Goal: Task Accomplishment & Management: Use online tool/utility

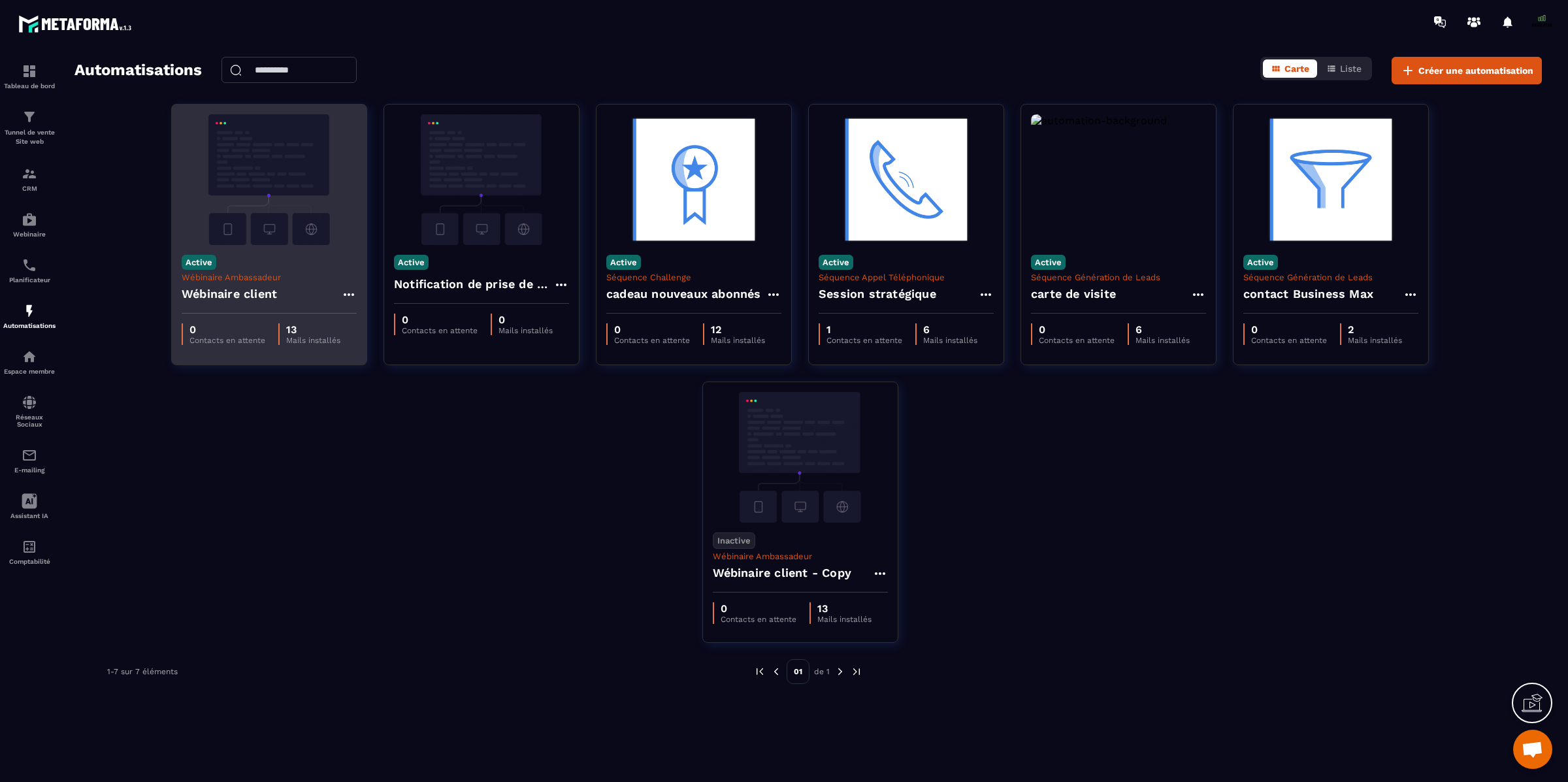
scroll to position [11215, 0]
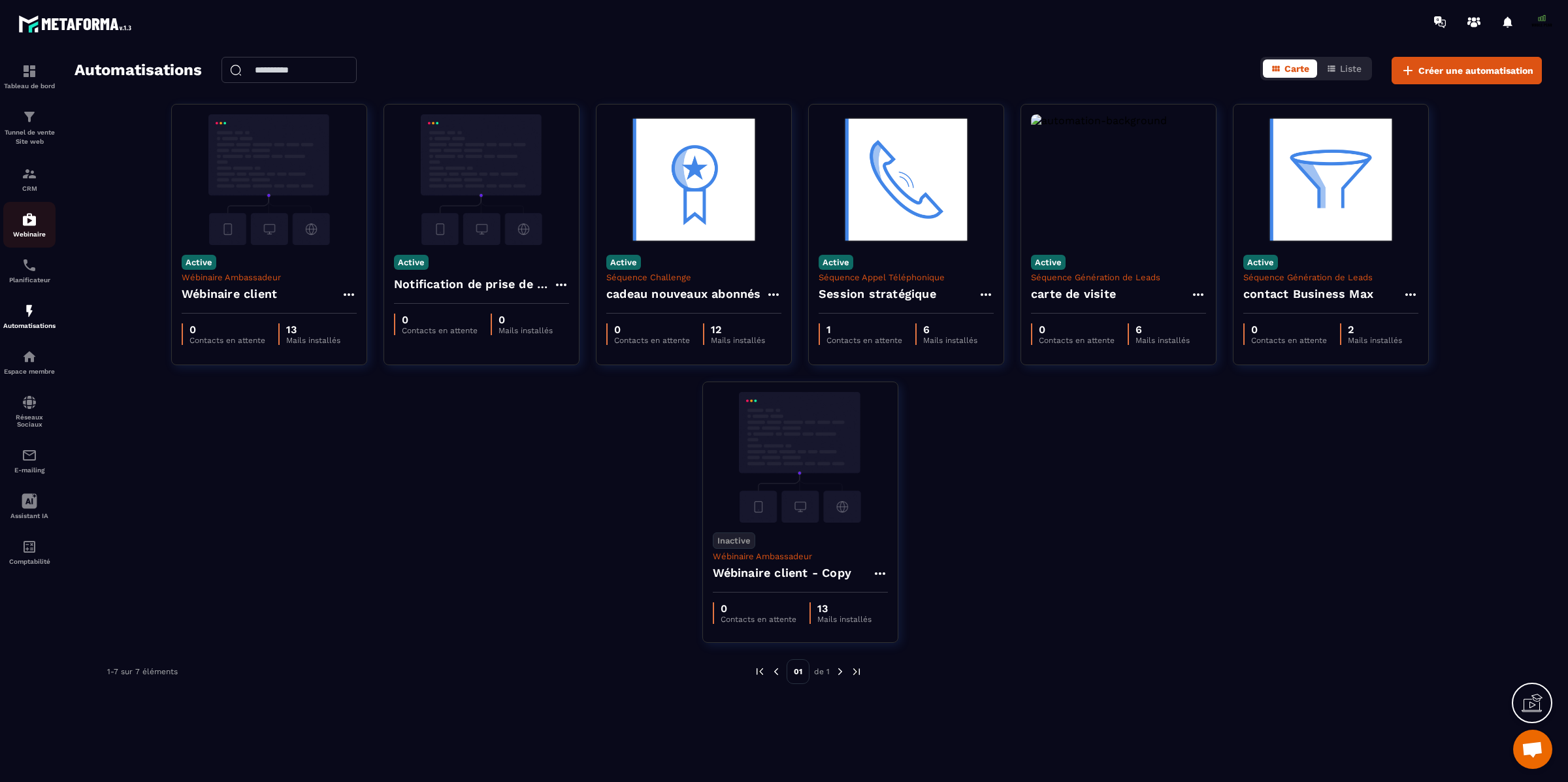
click at [26, 221] on img at bounding box center [29, 219] width 15 height 15
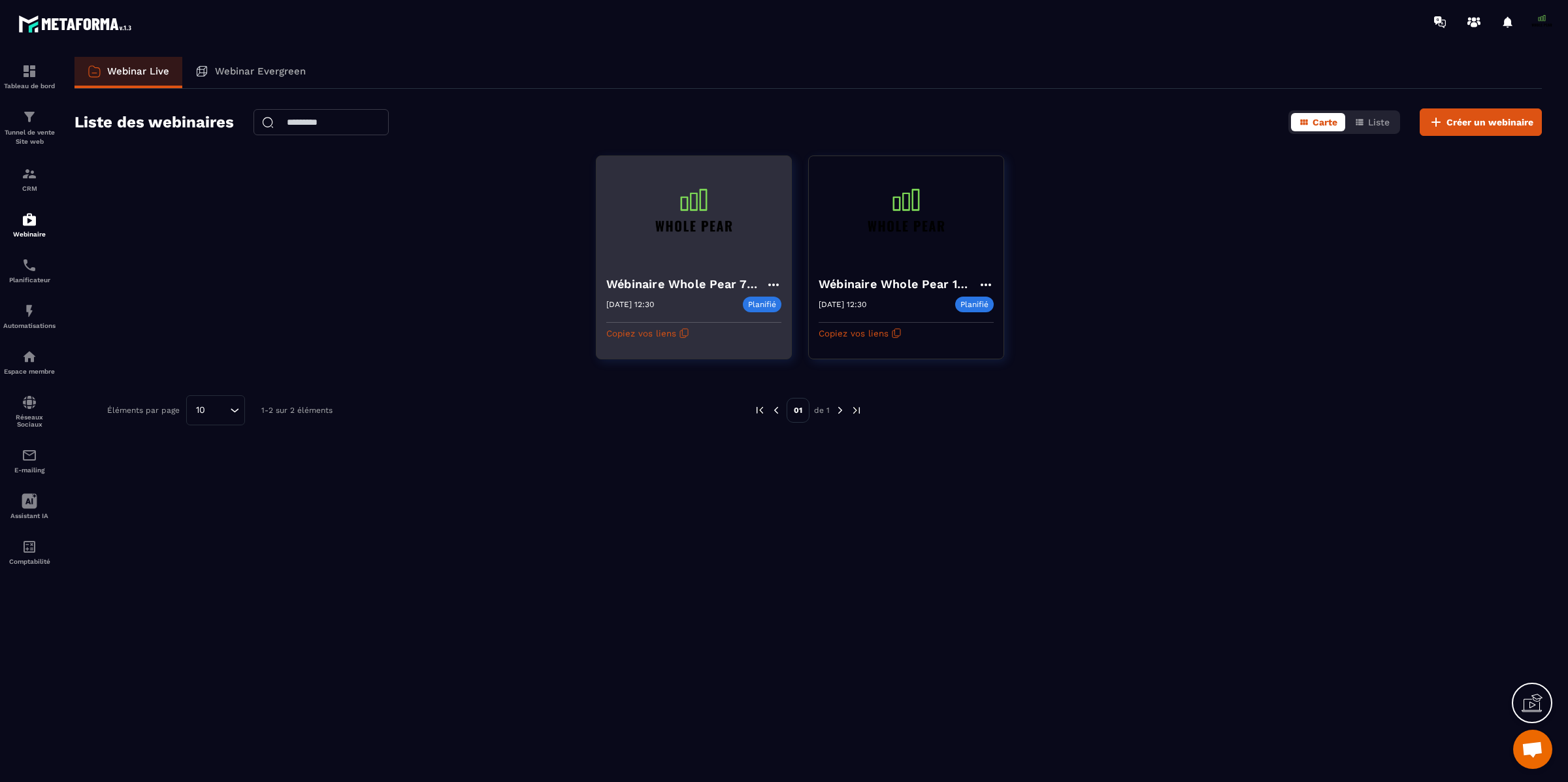
click at [718, 288] on h4 "Wébinaire Whole Pear 7 octobre 2025 à 12h30" at bounding box center [686, 284] width 159 height 18
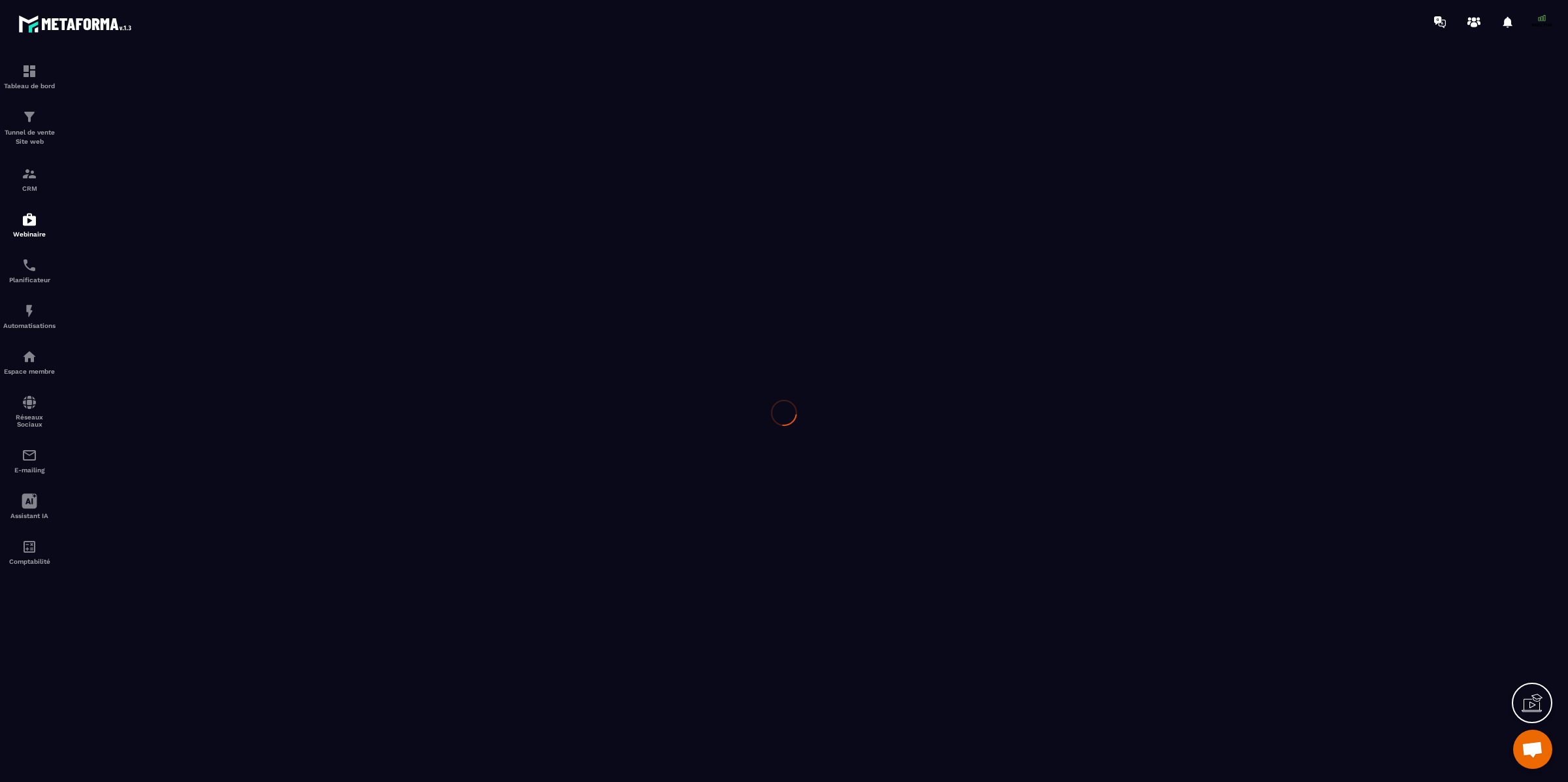
type input "**********"
type textarea "**********"
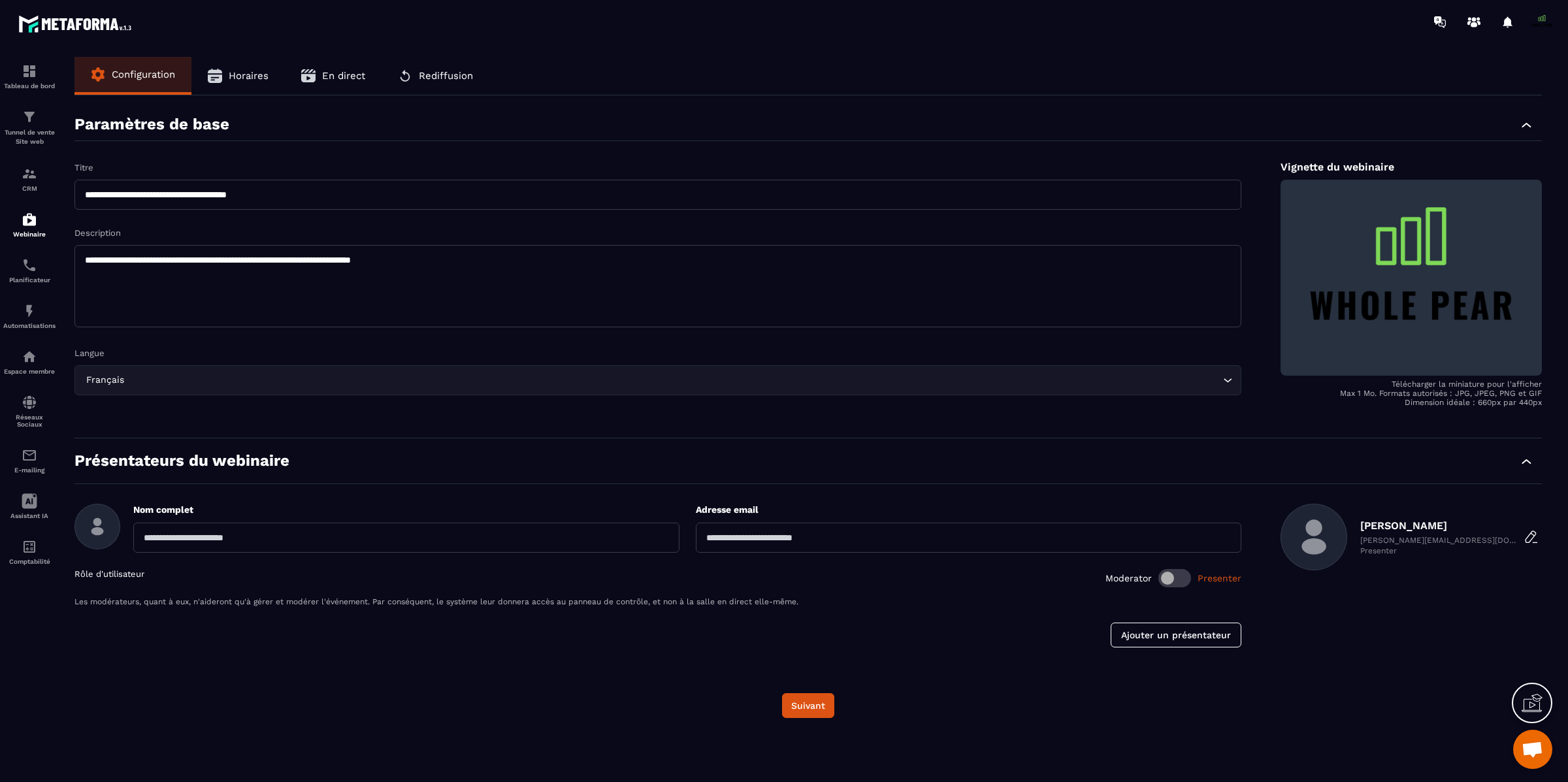
click at [718, 288] on textarea "**********" at bounding box center [658, 286] width 1167 height 82
click at [25, 223] on img at bounding box center [29, 219] width 15 height 15
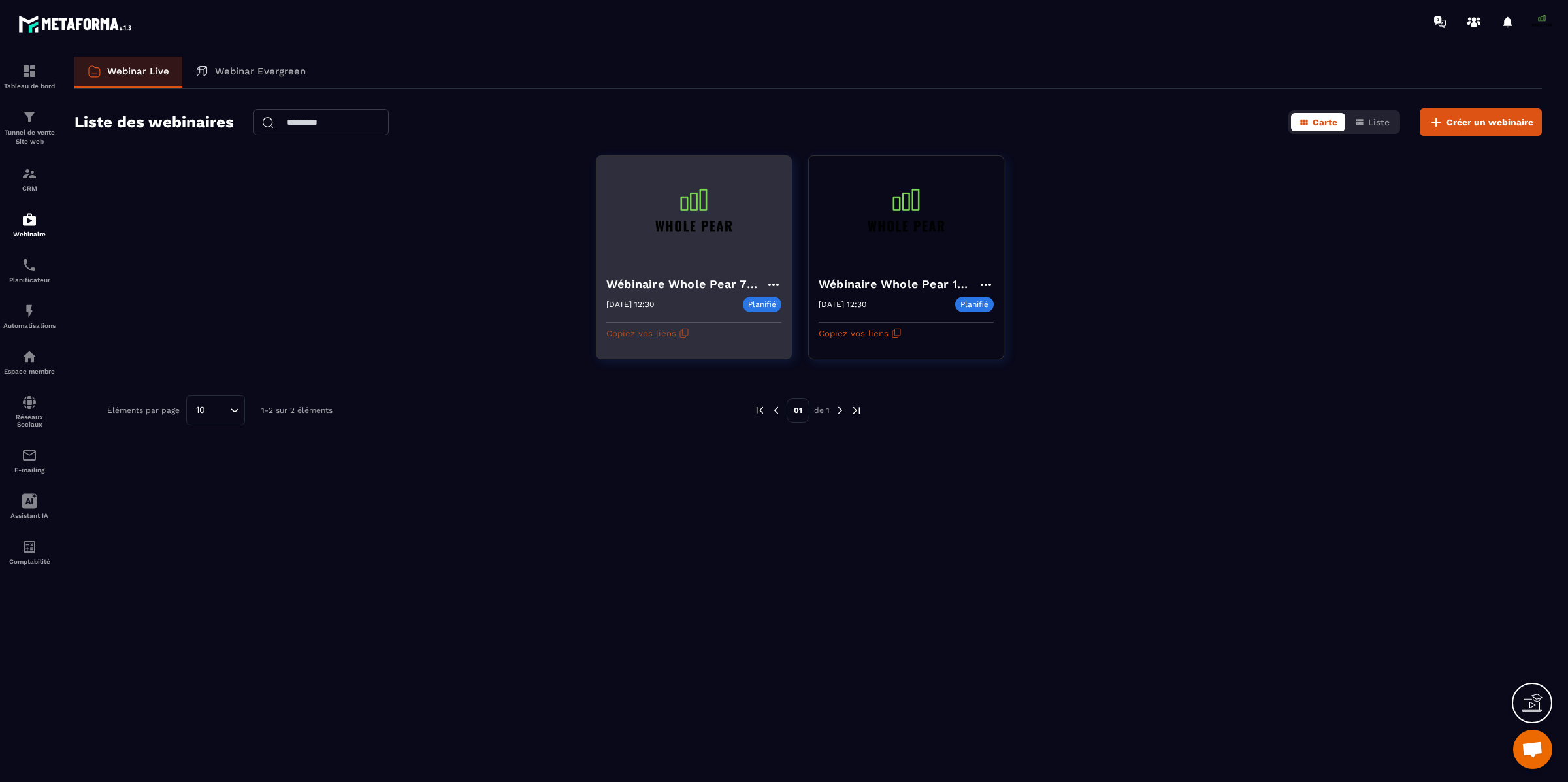
click at [657, 331] on button "Copiez vos liens" at bounding box center [648, 332] width 83 height 21
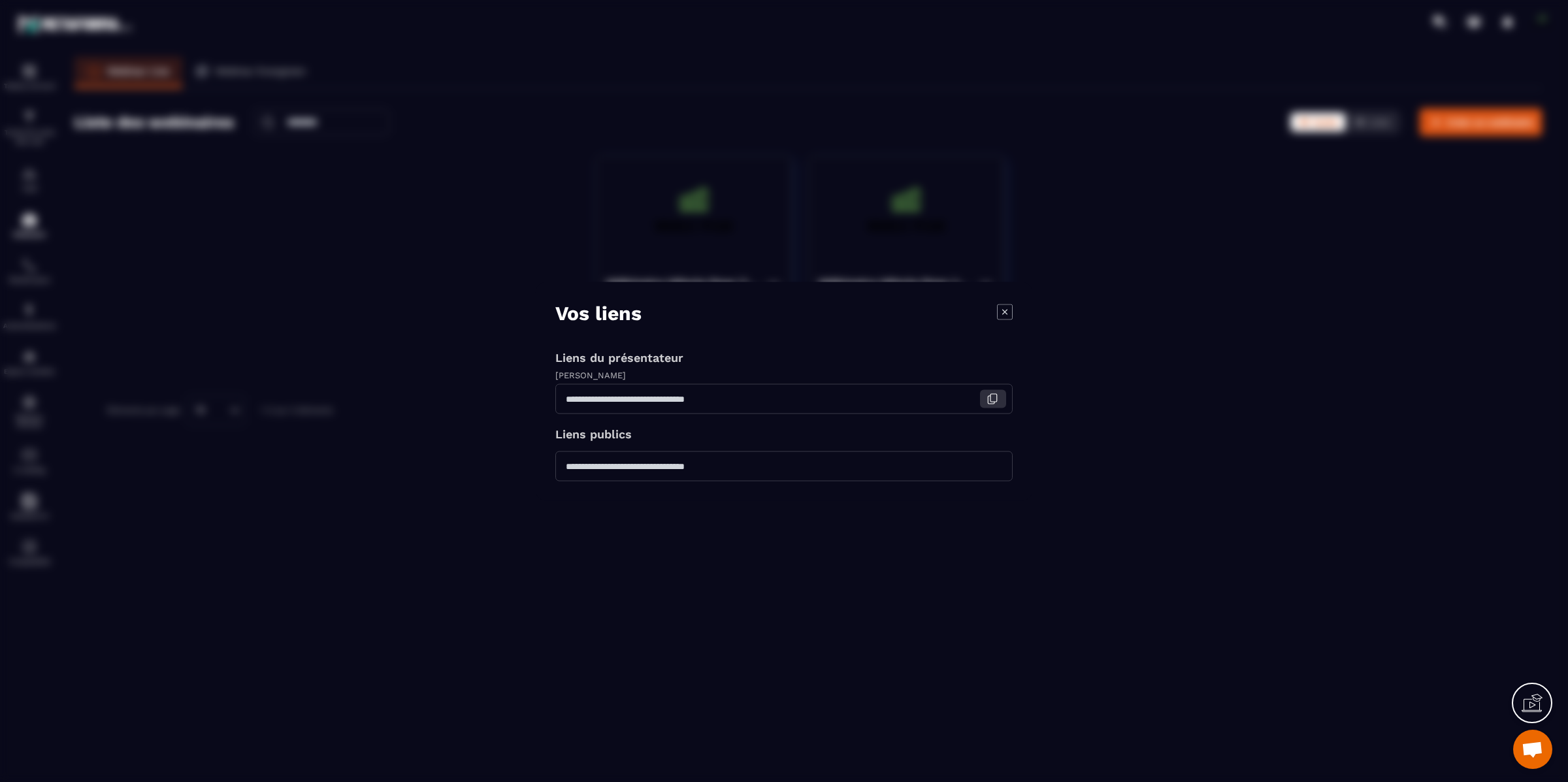
click at [990, 397] on icon "Modal window" at bounding box center [992, 398] width 12 height 12
click at [1006, 313] on icon "Modal window" at bounding box center [1004, 311] width 15 height 15
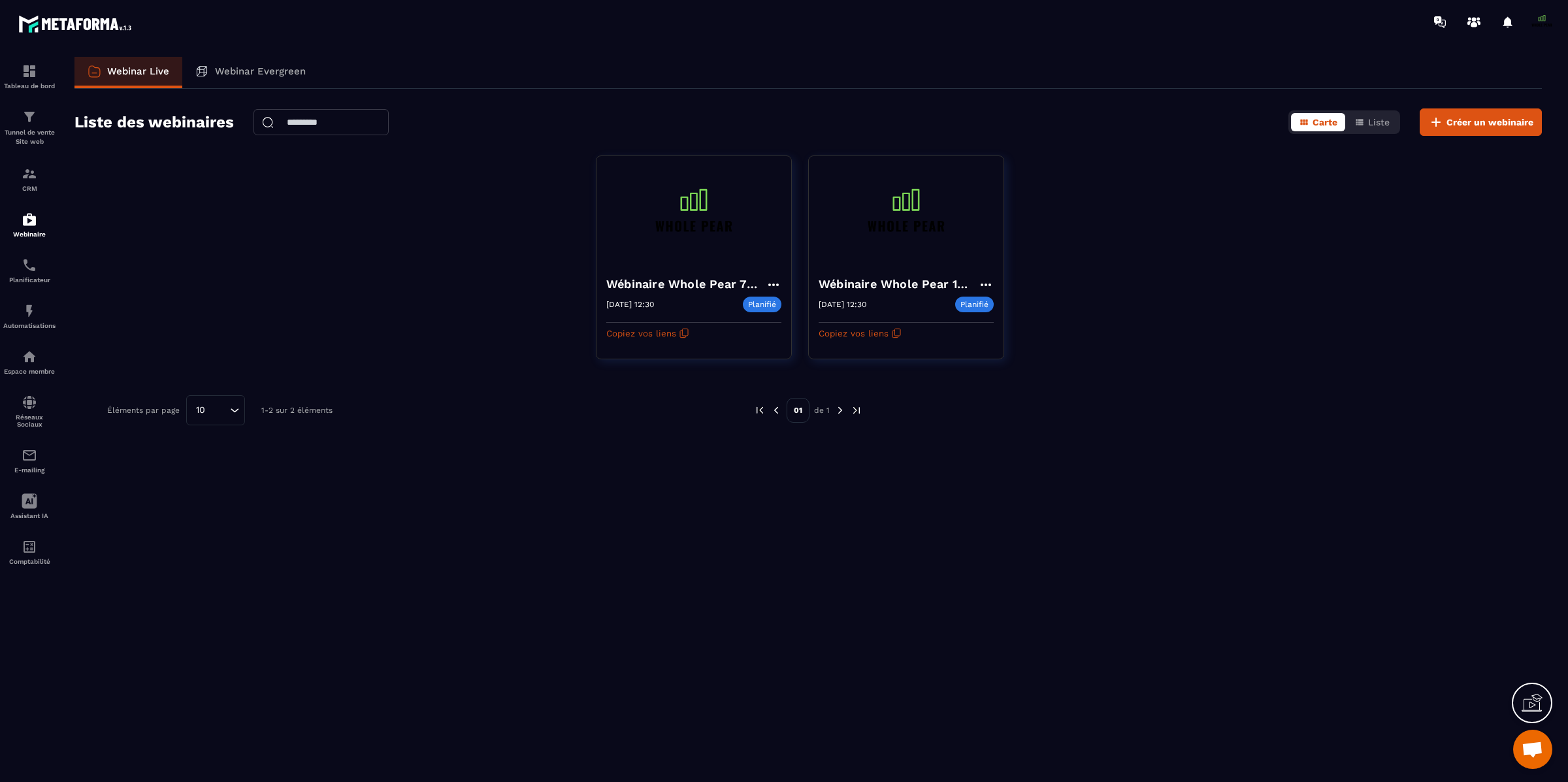
click at [1541, 24] on span at bounding box center [1541, 21] width 26 height 26
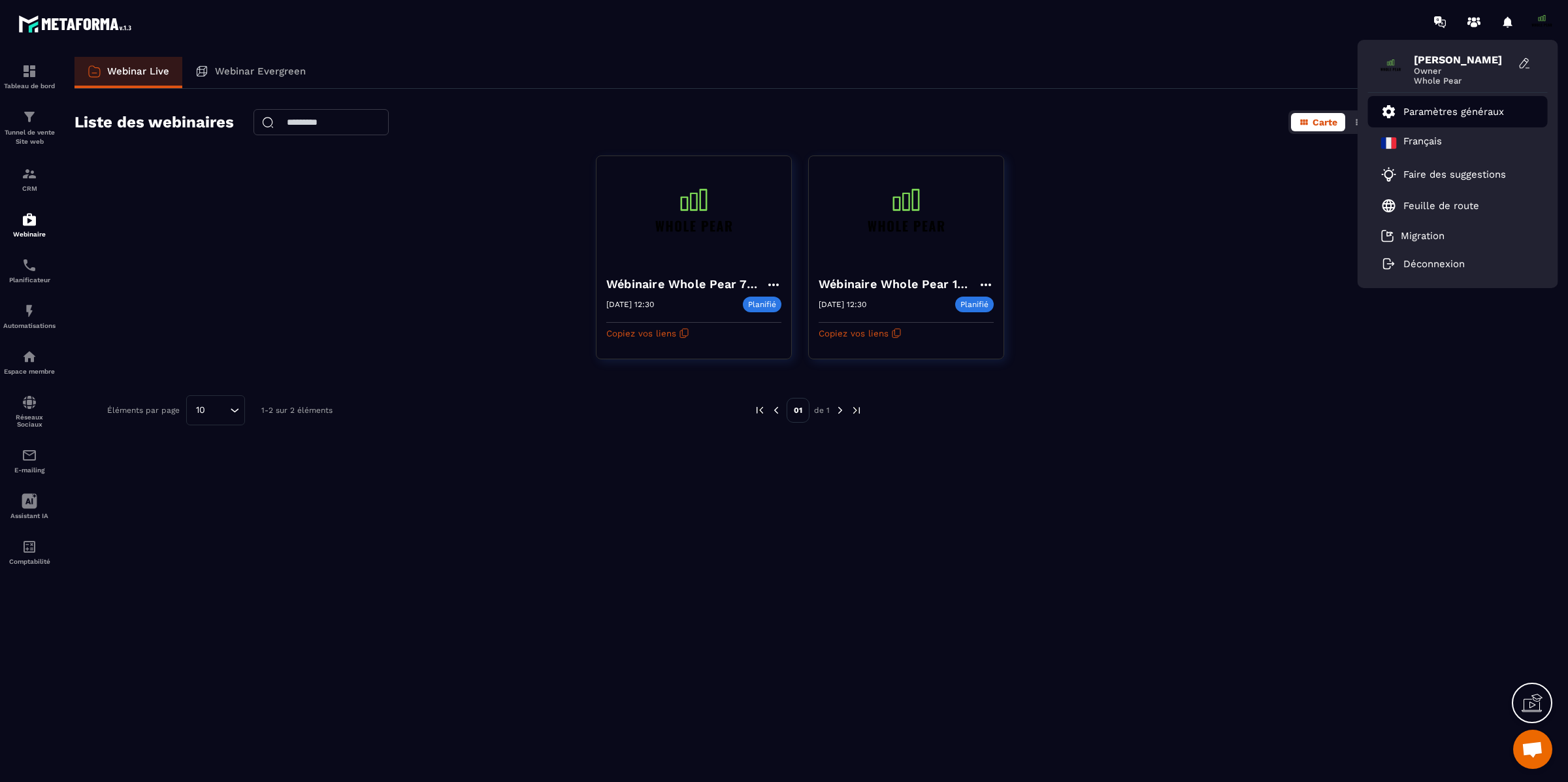
click at [1429, 116] on p "Paramètres généraux" at bounding box center [1453, 111] width 100 height 12
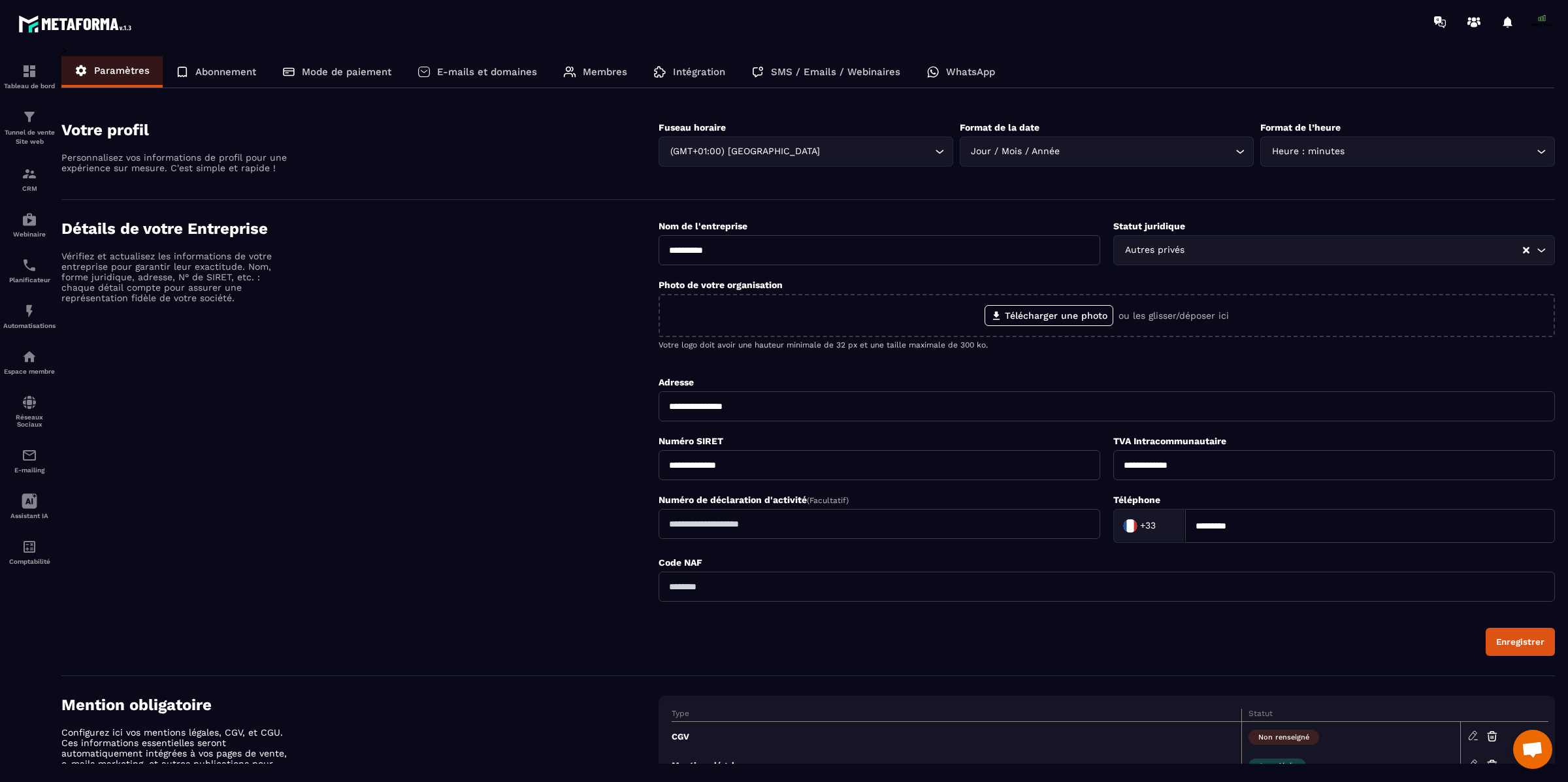
click at [814, 76] on p "SMS / Emails / Webinaires" at bounding box center [835, 72] width 129 height 12
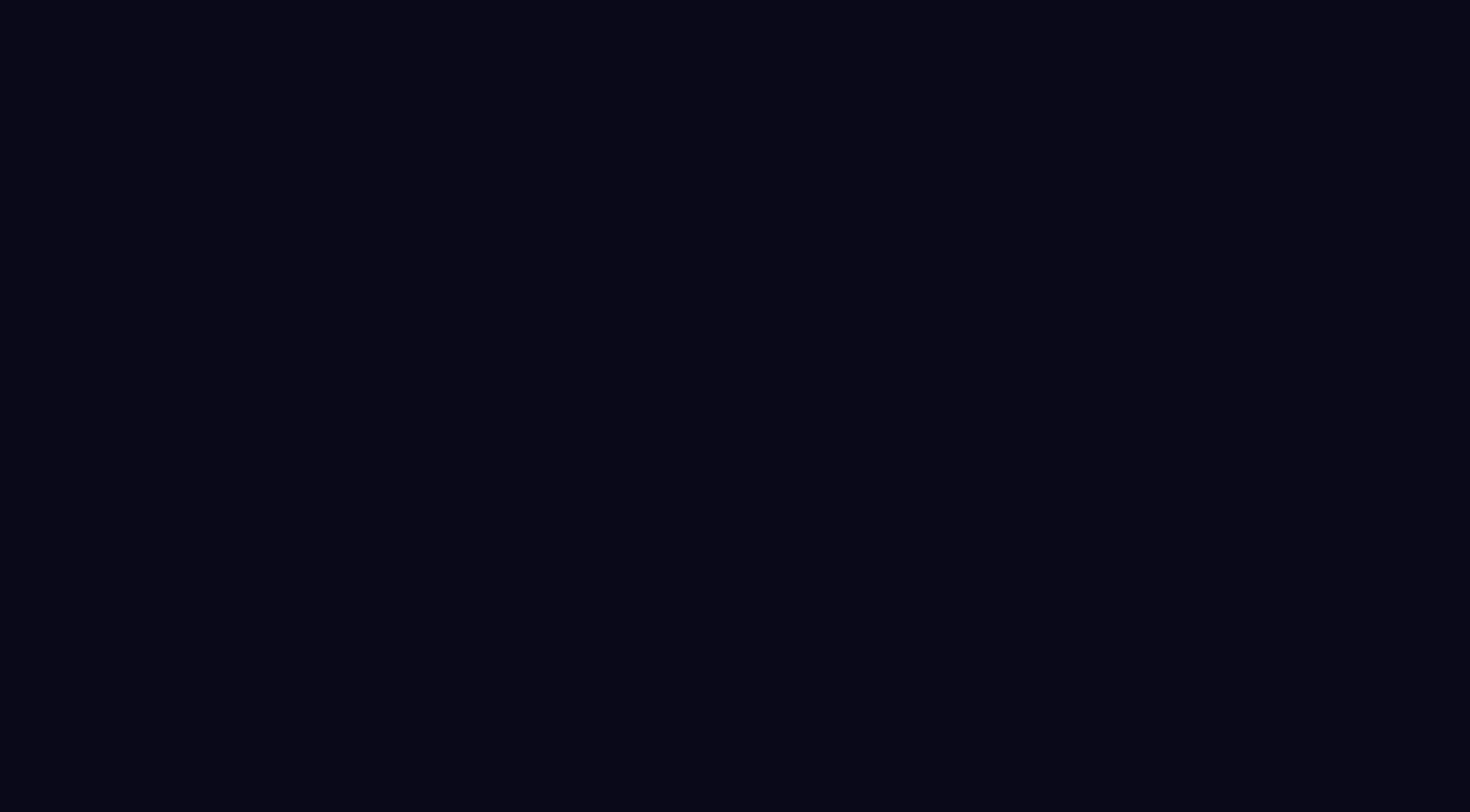
select select "****"
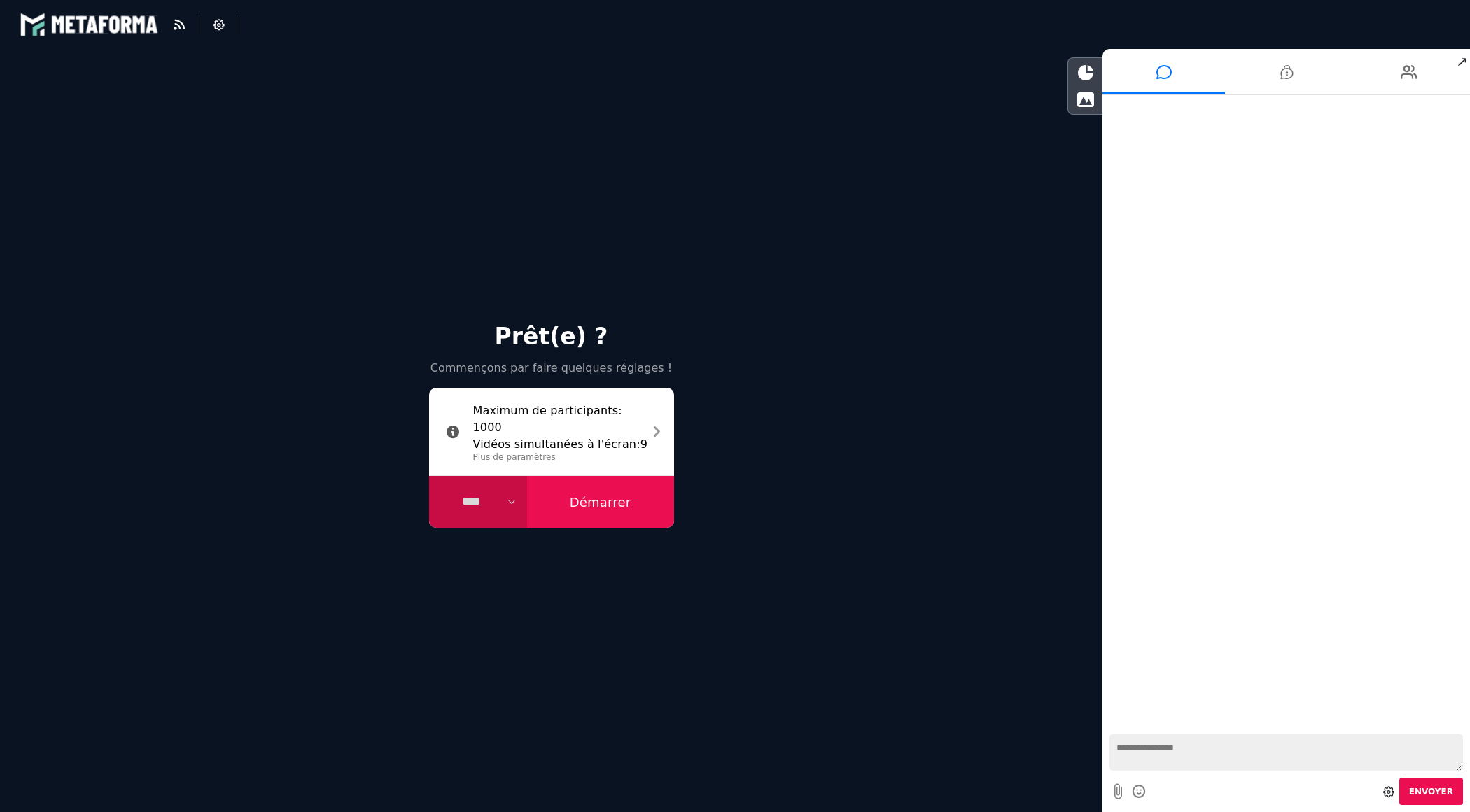
click at [608, 500] on button "Démarrer" at bounding box center [600, 502] width 147 height 52
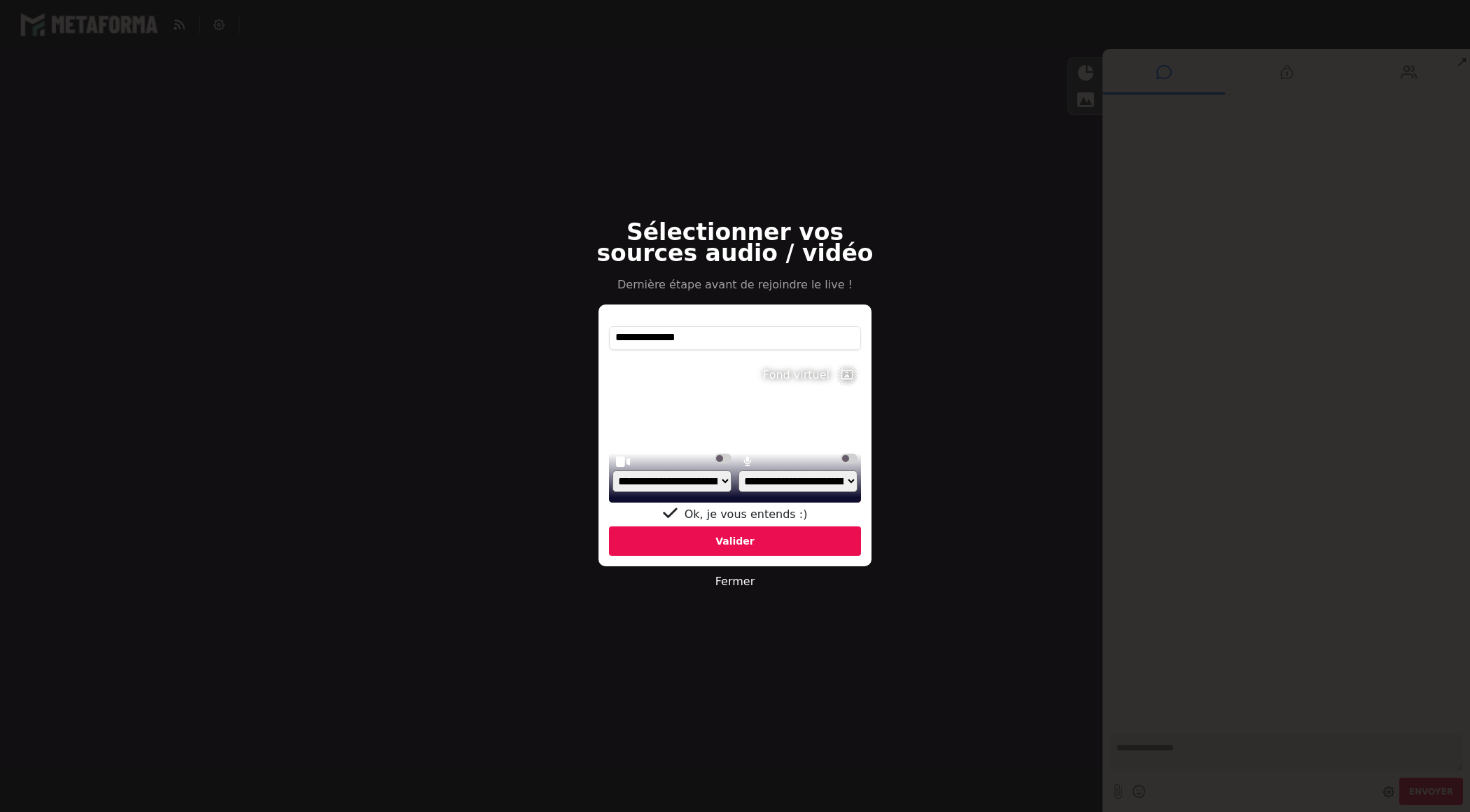
click at [847, 369] on icon at bounding box center [847, 375] width 21 height 21
click at [691, 375] on button at bounding box center [684, 375] width 28 height 21
click at [685, 376] on icon at bounding box center [685, 375] width 12 height 12
click at [720, 378] on img at bounding box center [717, 374] width 27 height 18
click at [749, 373] on img at bounding box center [750, 374] width 27 height 18
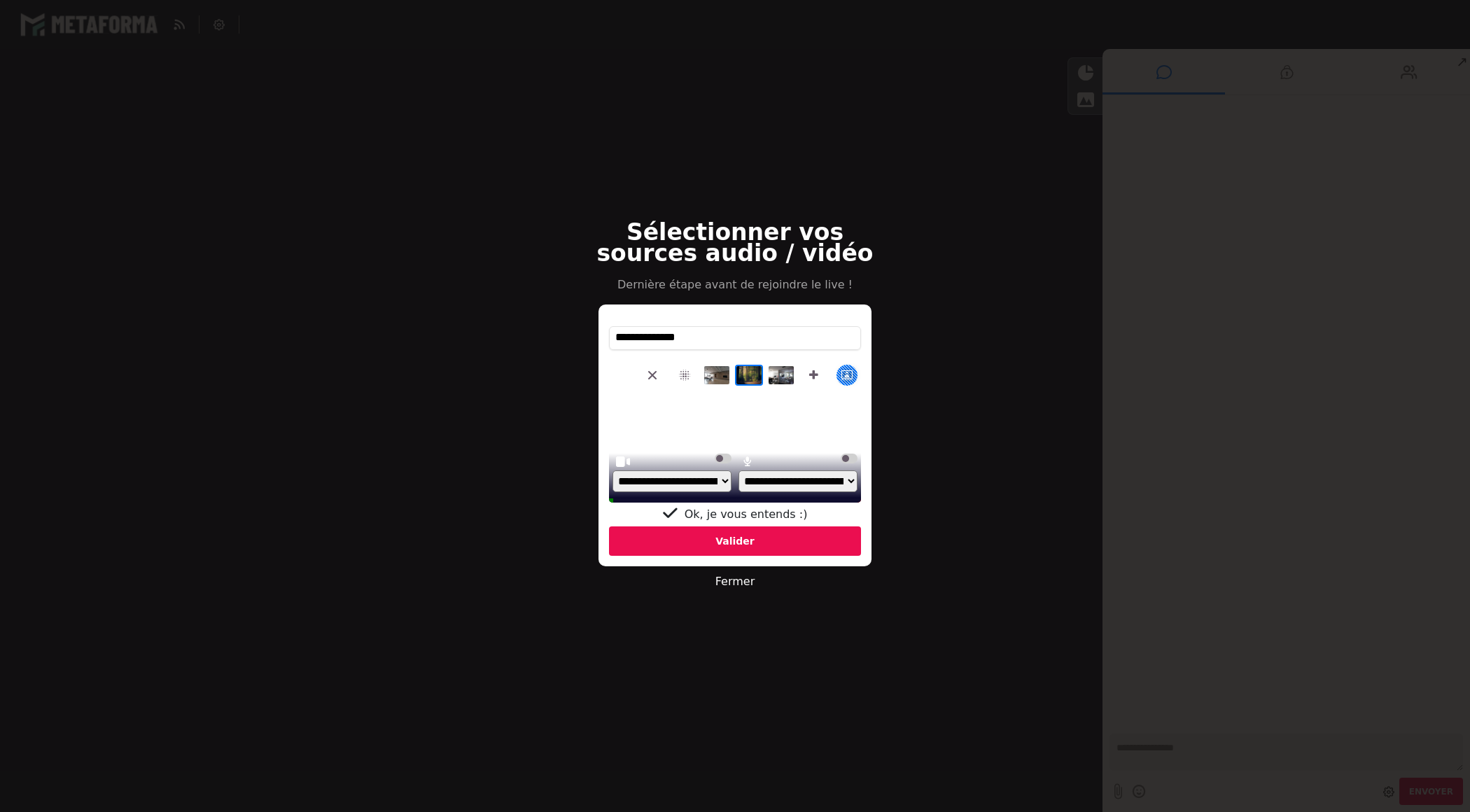
click at [782, 376] on img at bounding box center [783, 374] width 27 height 18
click at [681, 376] on icon at bounding box center [685, 375] width 12 height 12
click at [715, 373] on img at bounding box center [717, 374] width 27 height 18
click at [737, 539] on div "Valider" at bounding box center [735, 540] width 252 height 30
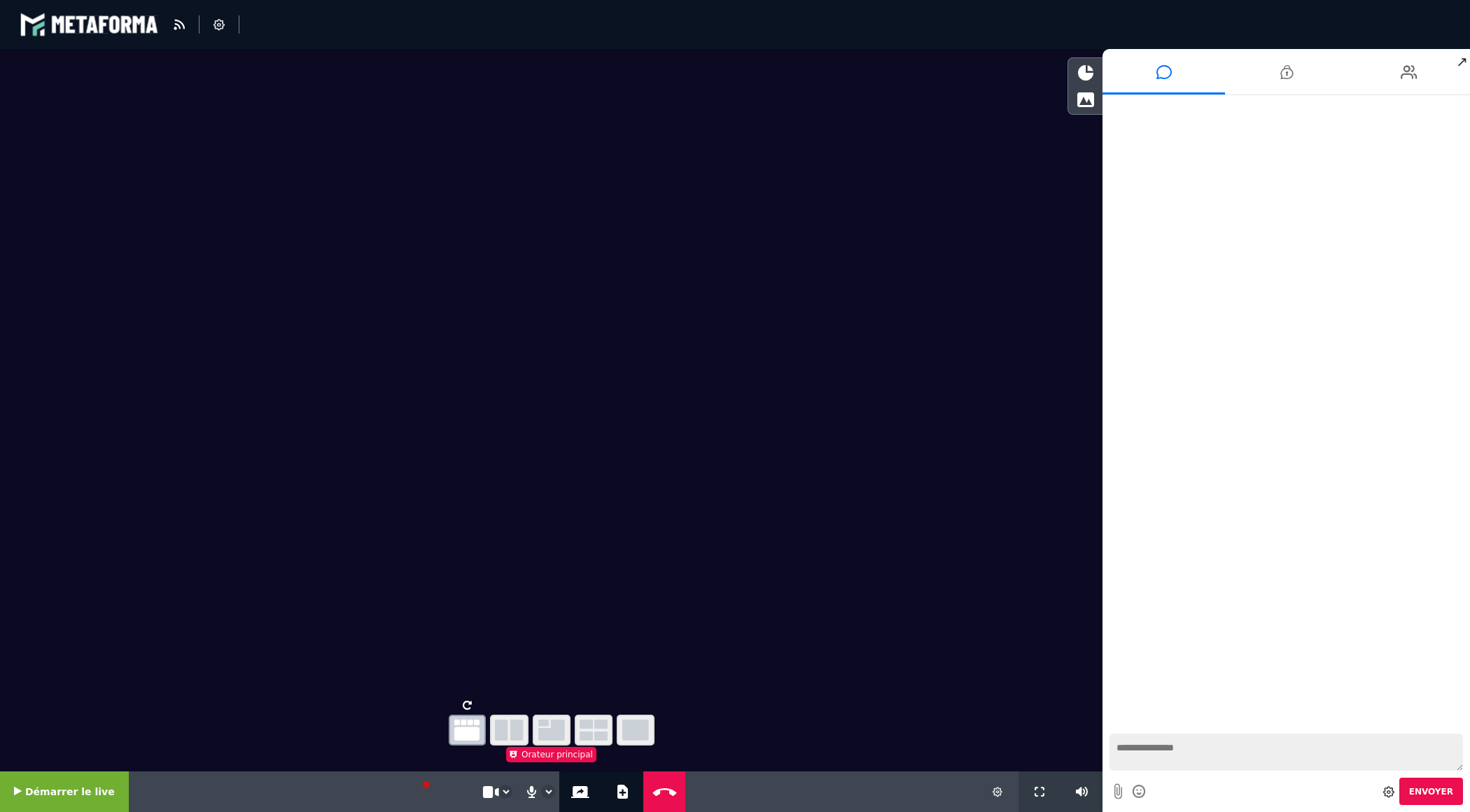
click at [506, 732] on icon "button" at bounding box center [509, 730] width 29 height 21
click at [470, 731] on icon "button" at bounding box center [467, 730] width 25 height 21
click at [617, 789] on icon at bounding box center [622, 791] width 11 height 14
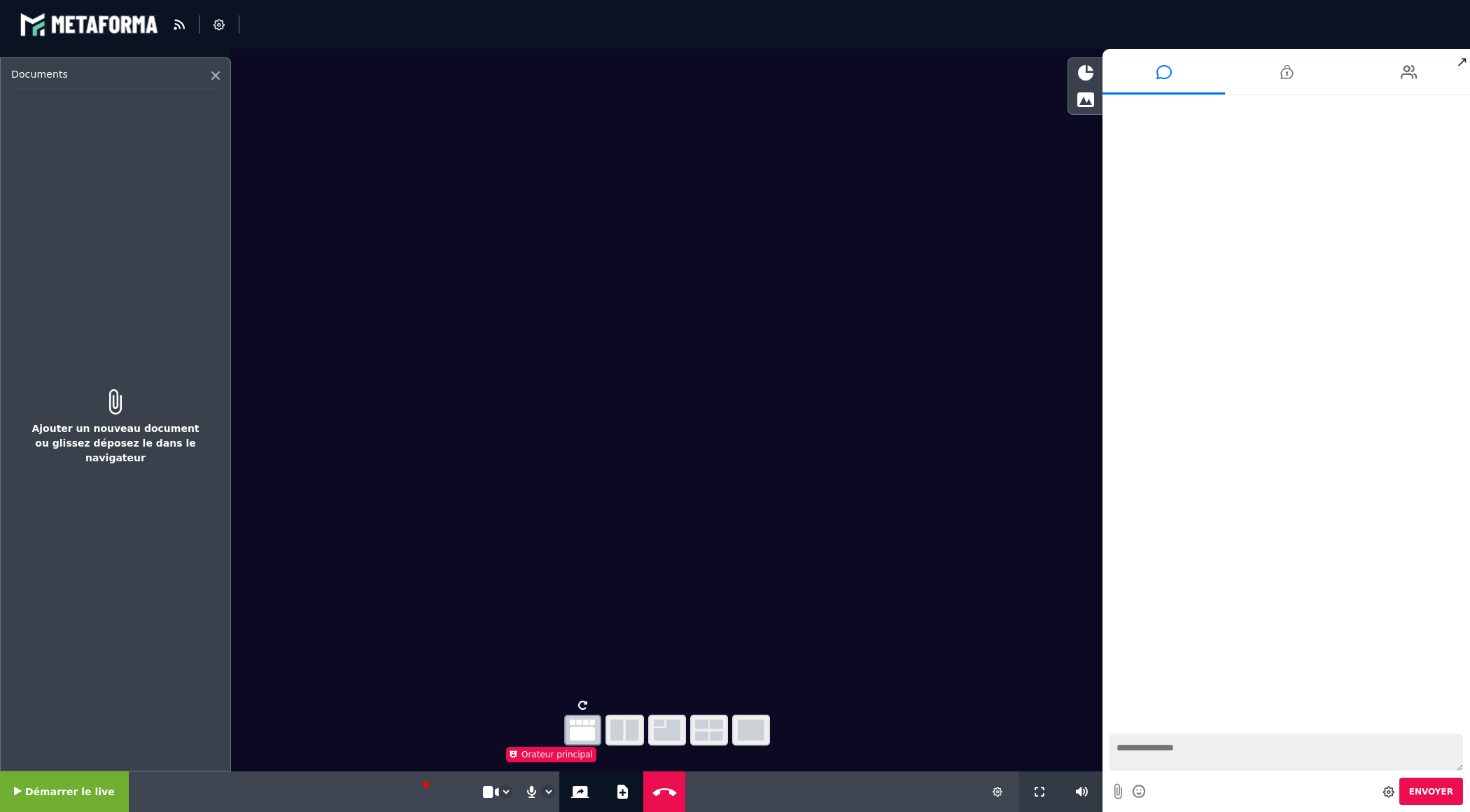
click at [114, 430] on button "Ajouter un nouveau document ou glissez déposez le dans le navigateur" at bounding box center [115, 423] width 208 height 98
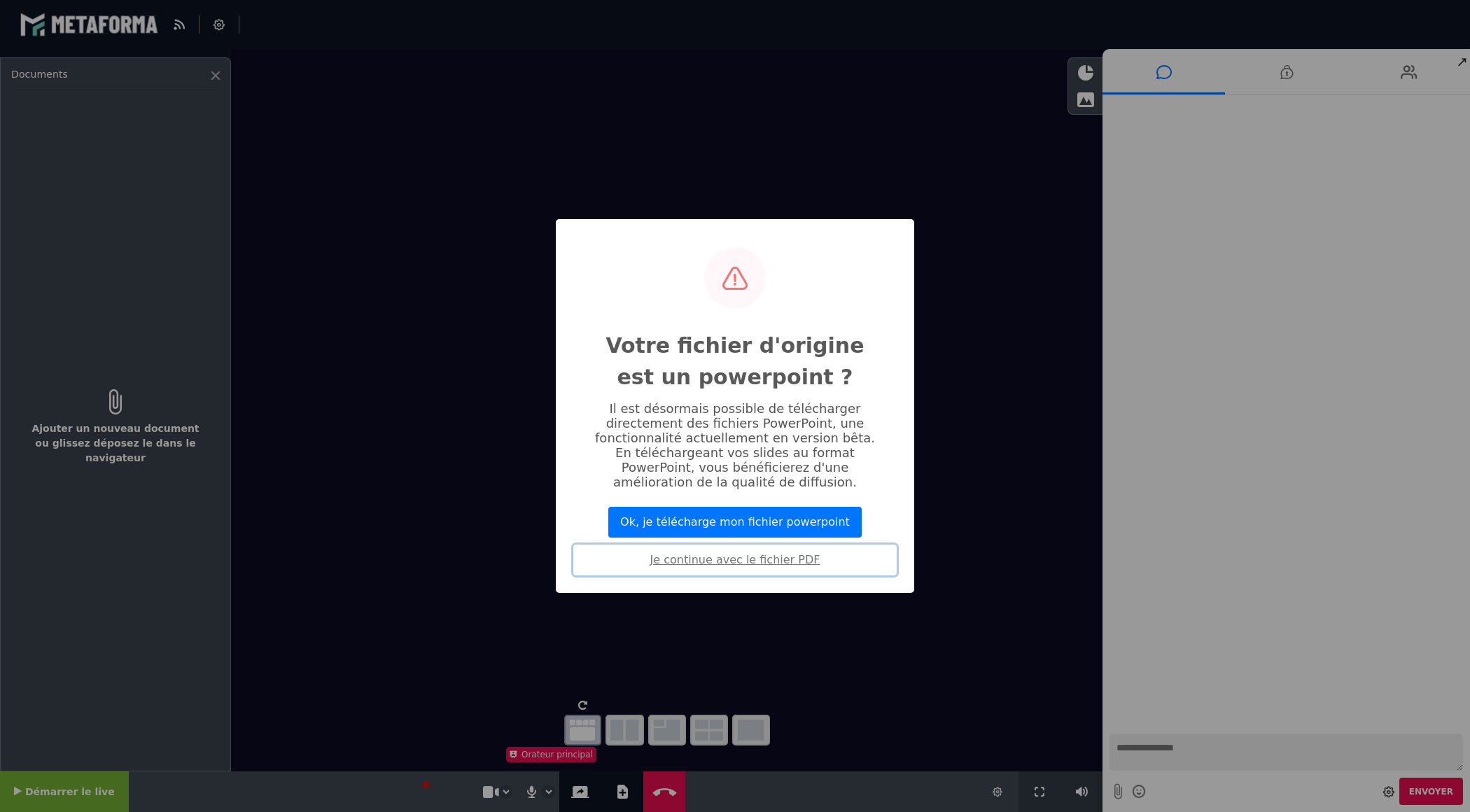
click at [742, 560] on button "Je continue avec le fichier PDF" at bounding box center [735, 560] width 324 height 31
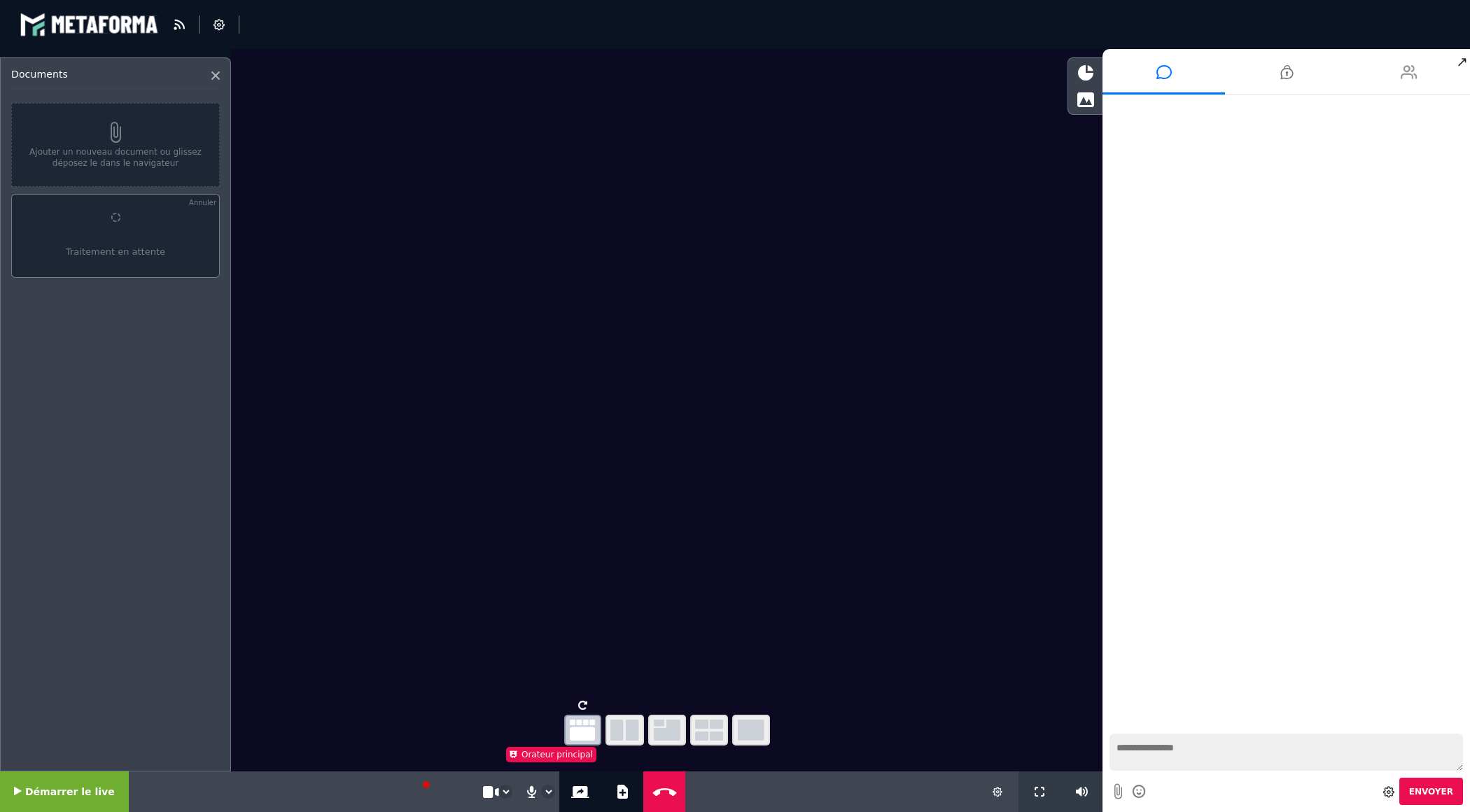
click at [1403, 65] on icon at bounding box center [1409, 72] width 16 height 35
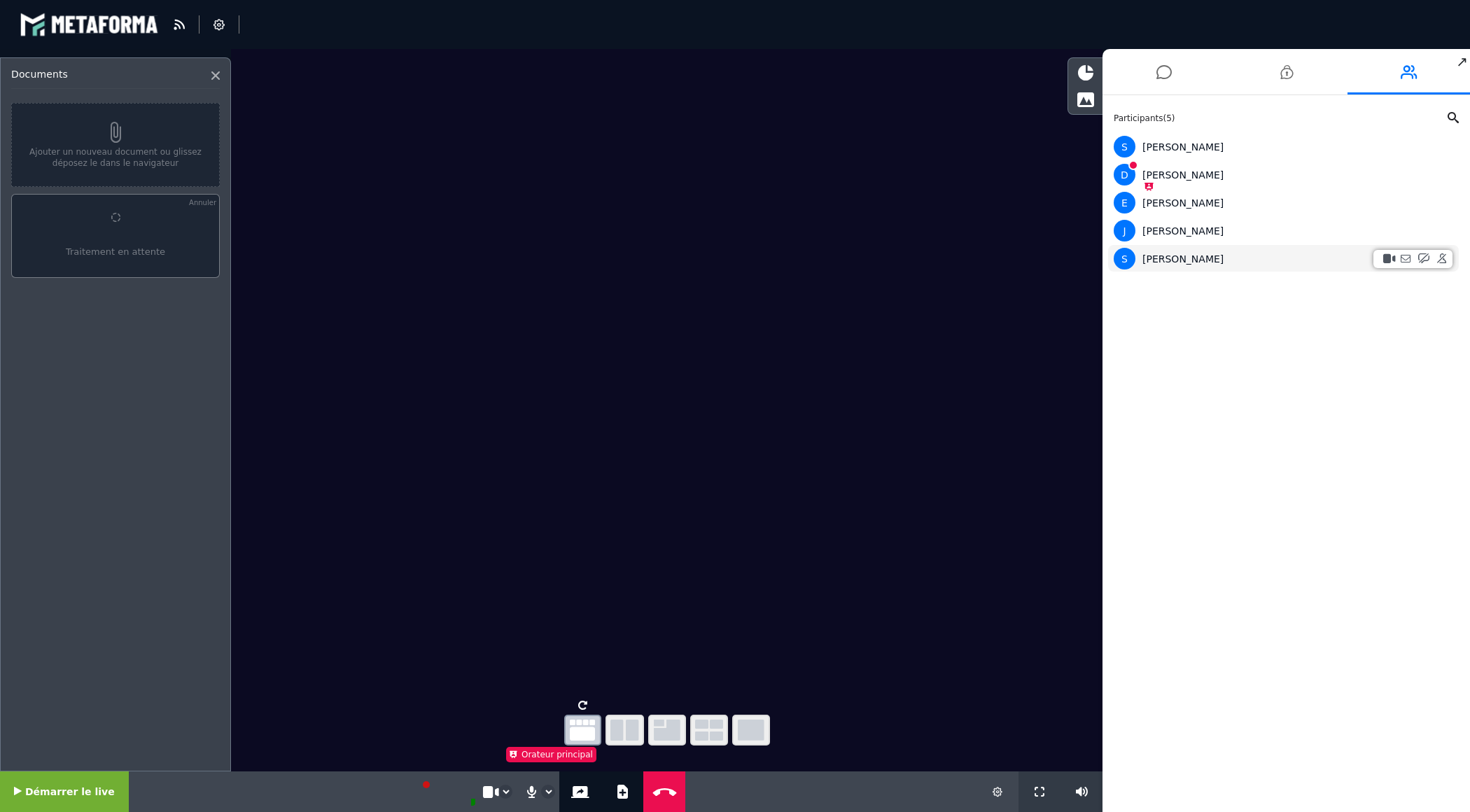
select select "****"
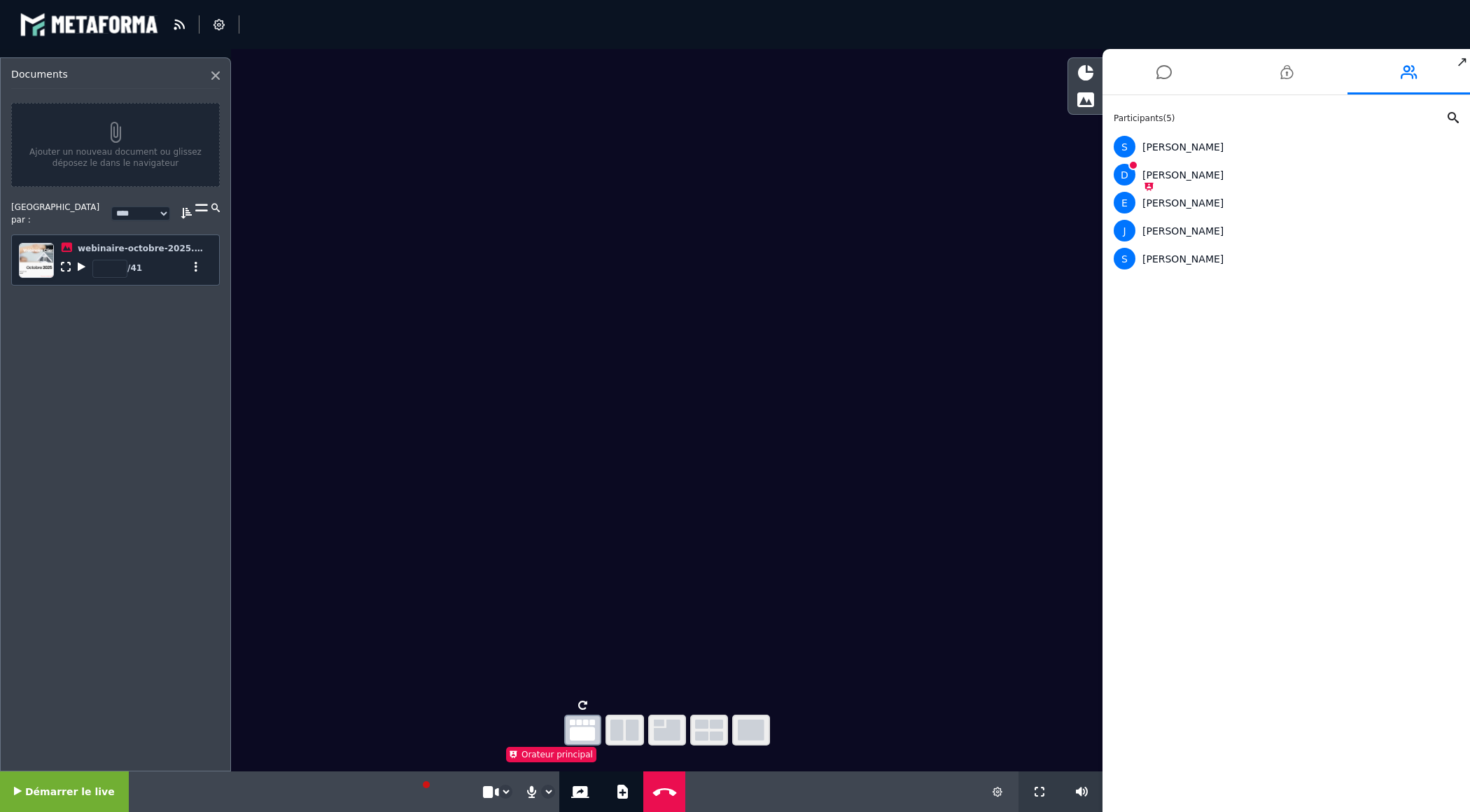
click at [624, 725] on icon "button" at bounding box center [625, 730] width 29 height 21
click at [668, 728] on icon "button" at bounding box center [667, 730] width 27 height 21
click at [712, 728] on icon "button" at bounding box center [709, 730] width 28 height 21
click at [189, 260] on div "* / 41" at bounding box center [133, 266] width 147 height 23
click at [194, 262] on icon at bounding box center [196, 267] width 10 height 10
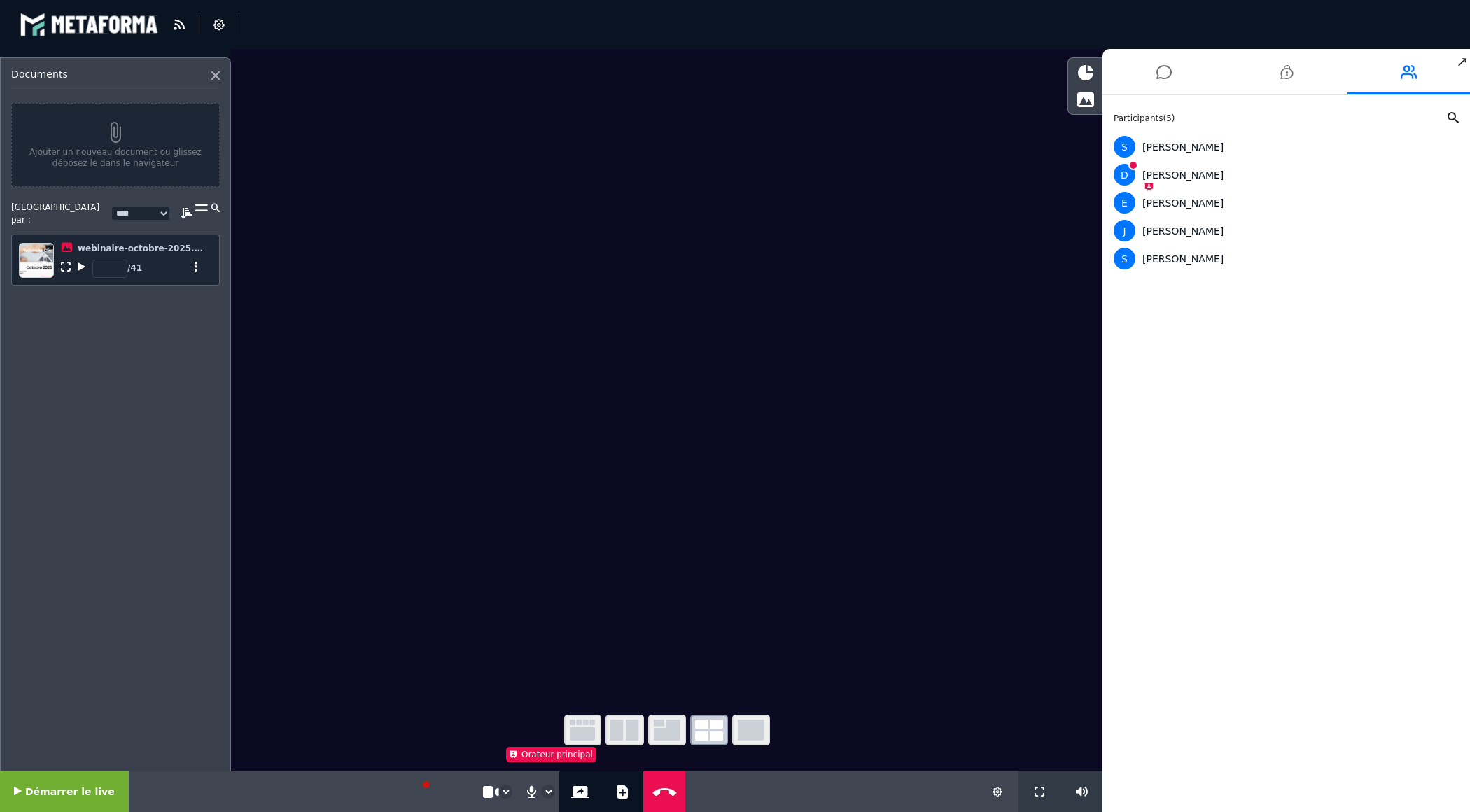
click at [157, 390] on div "**********" at bounding box center [115, 415] width 231 height 714
click at [576, 789] on icon at bounding box center [580, 792] width 18 height 12
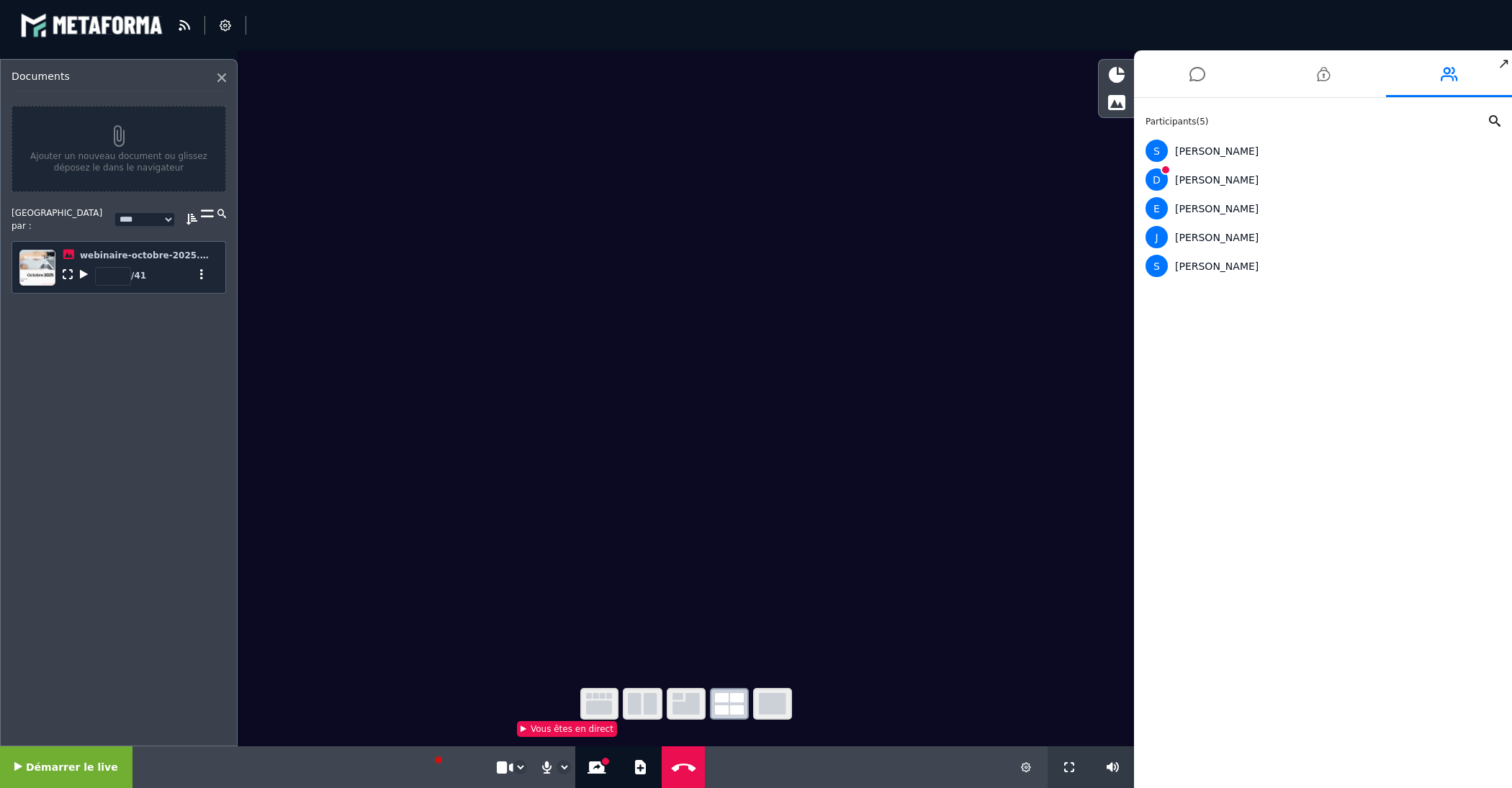
click at [634, 708] on icon "button" at bounding box center [643, 704] width 30 height 22
click at [645, 706] on icon "button" at bounding box center [643, 704] width 30 height 22
click at [780, 707] on icon "button" at bounding box center [772, 704] width 28 height 22
click at [647, 704] on icon "button" at bounding box center [643, 704] width 30 height 22
click at [592, 706] on icon "button" at bounding box center [599, 704] width 26 height 22
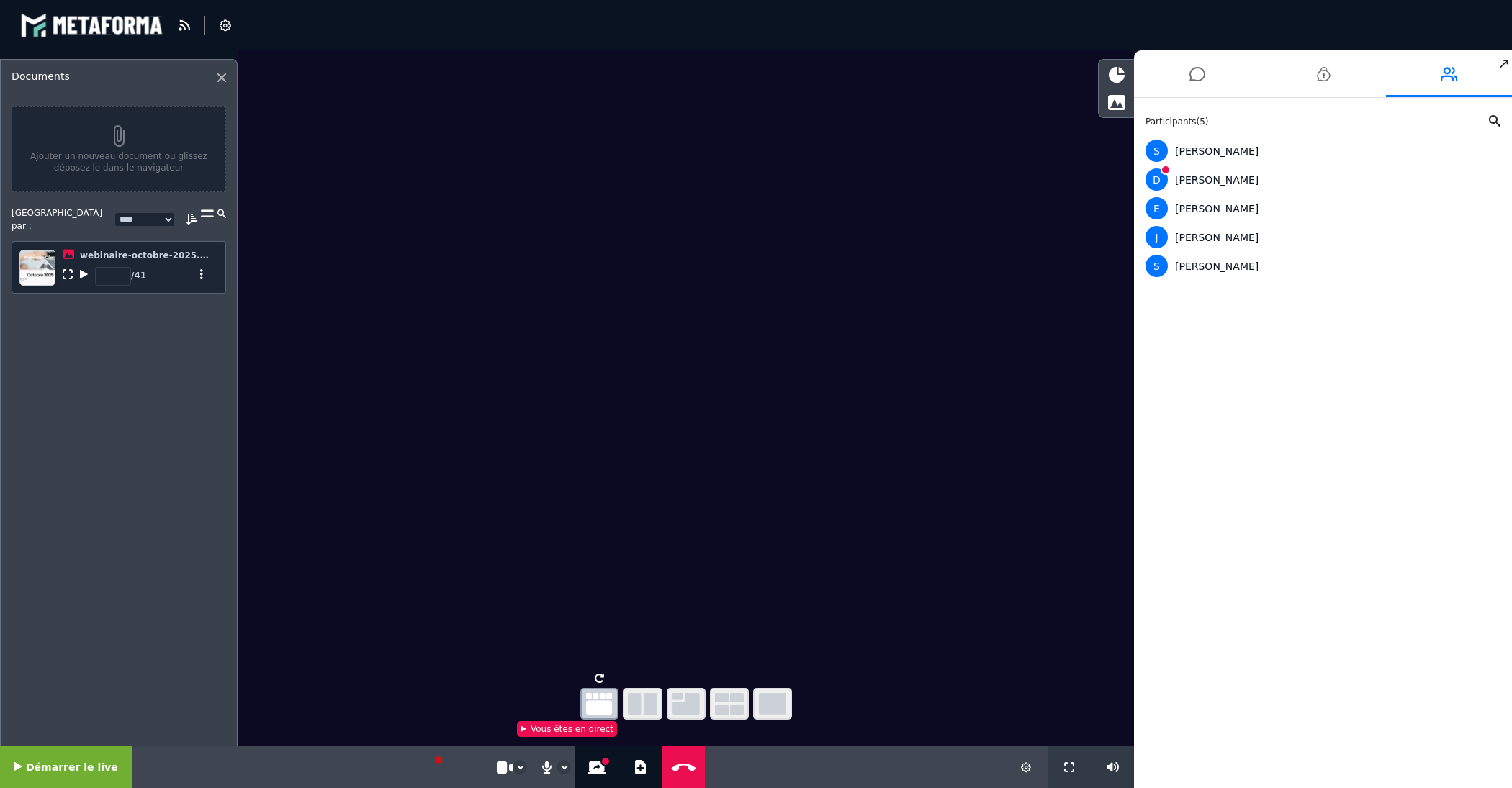
click at [678, 706] on icon "button" at bounding box center [686, 704] width 28 height 22
click at [730, 708] on icon "button" at bounding box center [729, 704] width 29 height 22
click at [629, 708] on icon "button" at bounding box center [643, 704] width 30 height 22
click at [773, 700] on icon "button" at bounding box center [772, 704] width 28 height 22
click at [594, 767] on icon at bounding box center [597, 767] width 19 height 12
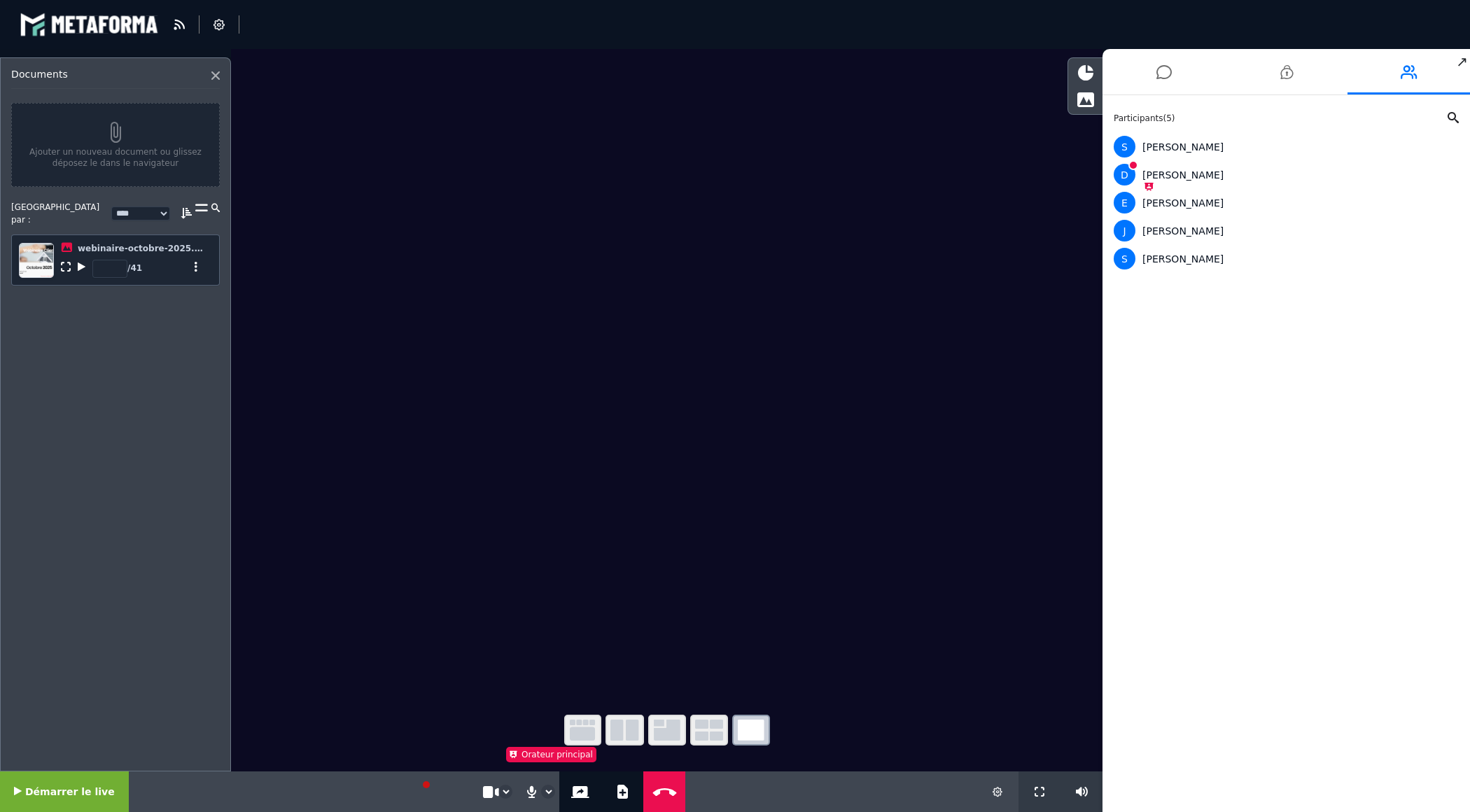
click at [71, 800] on button "Démarrer le live" at bounding box center [64, 791] width 129 height 40
click at [1289, 84] on icon at bounding box center [1287, 72] width 12 height 35
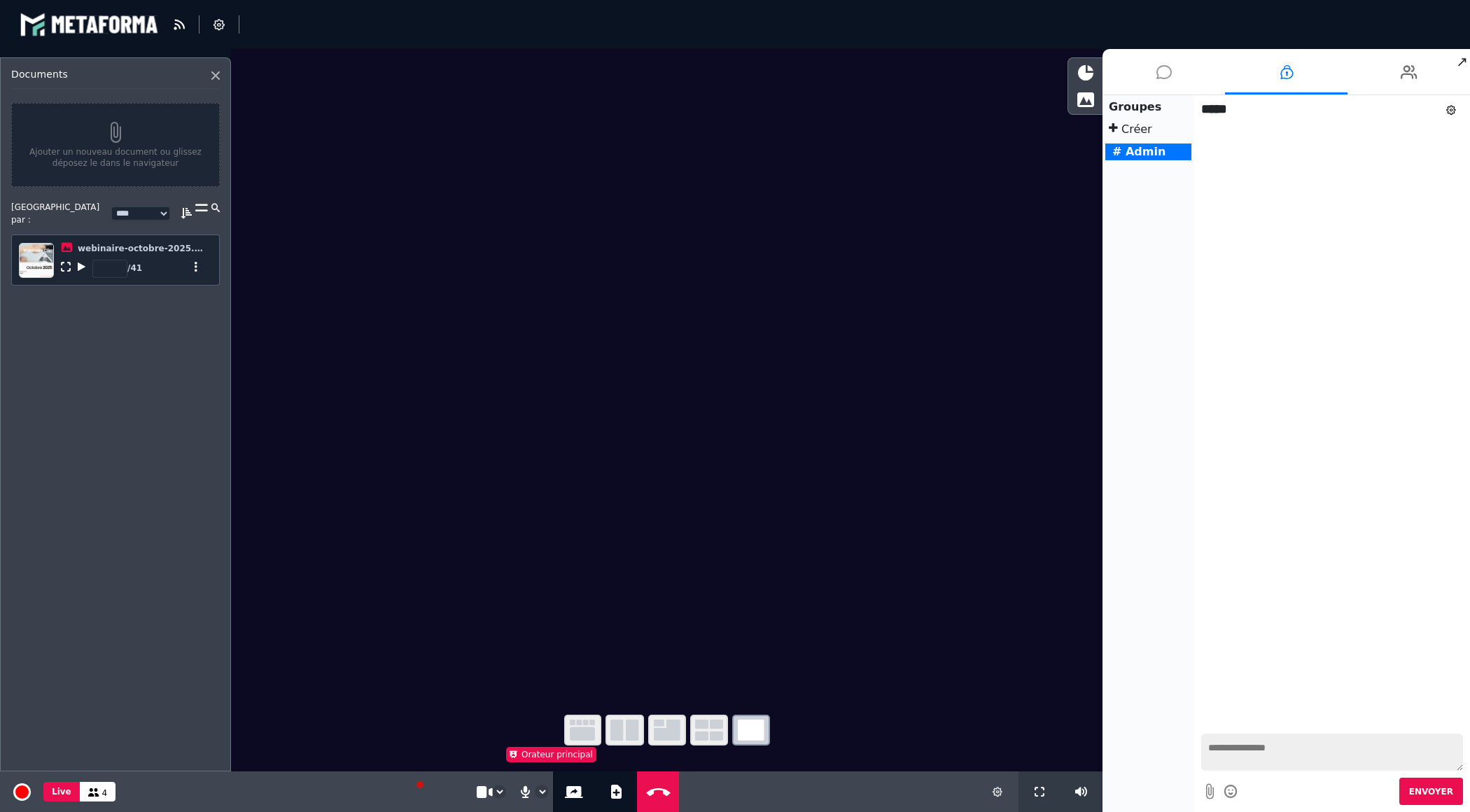
click at [1172, 77] on li at bounding box center [1164, 71] width 123 height 45
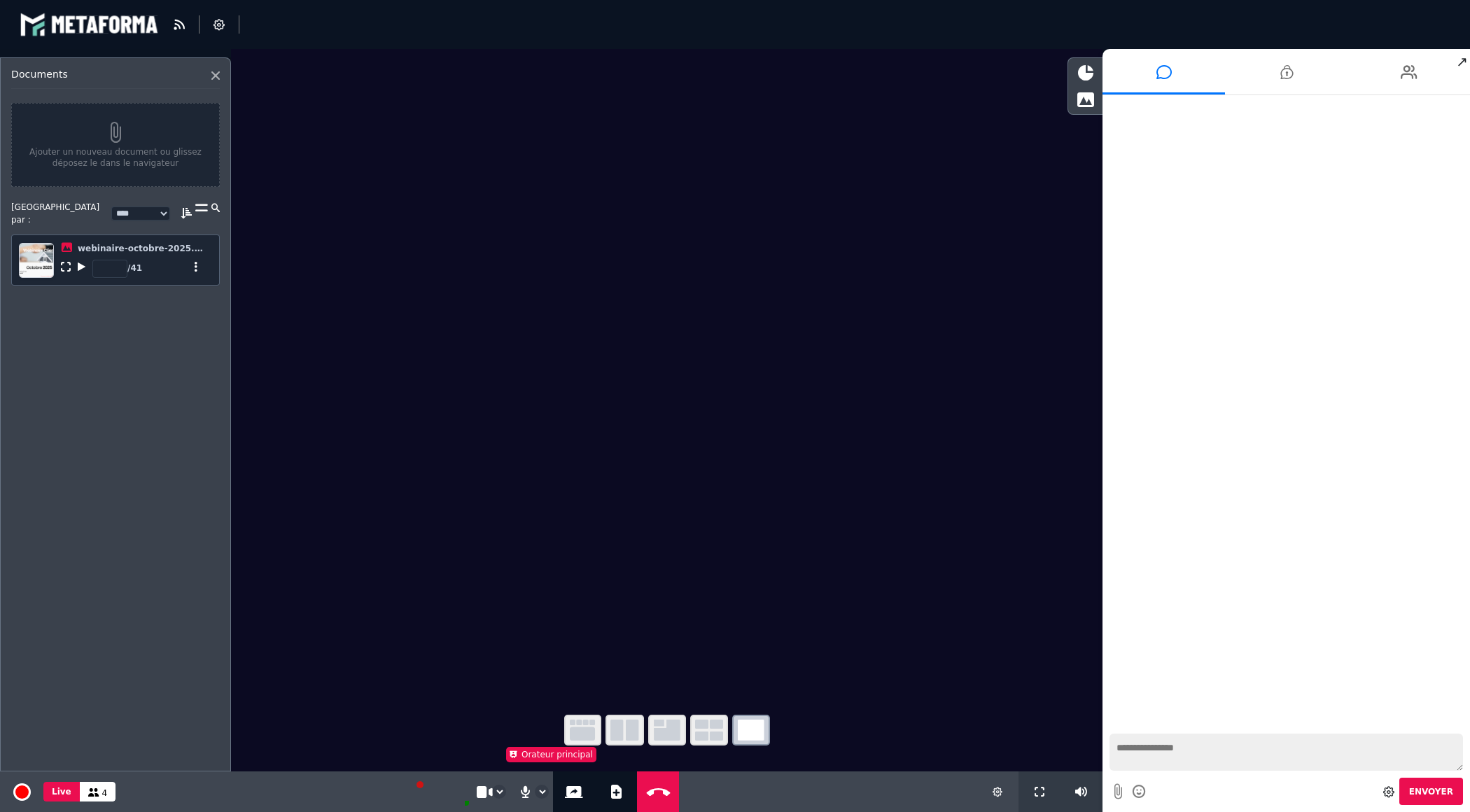
click at [1237, 755] on textarea at bounding box center [1287, 752] width 353 height 37
click at [1391, 74] on li at bounding box center [1410, 71] width 123 height 45
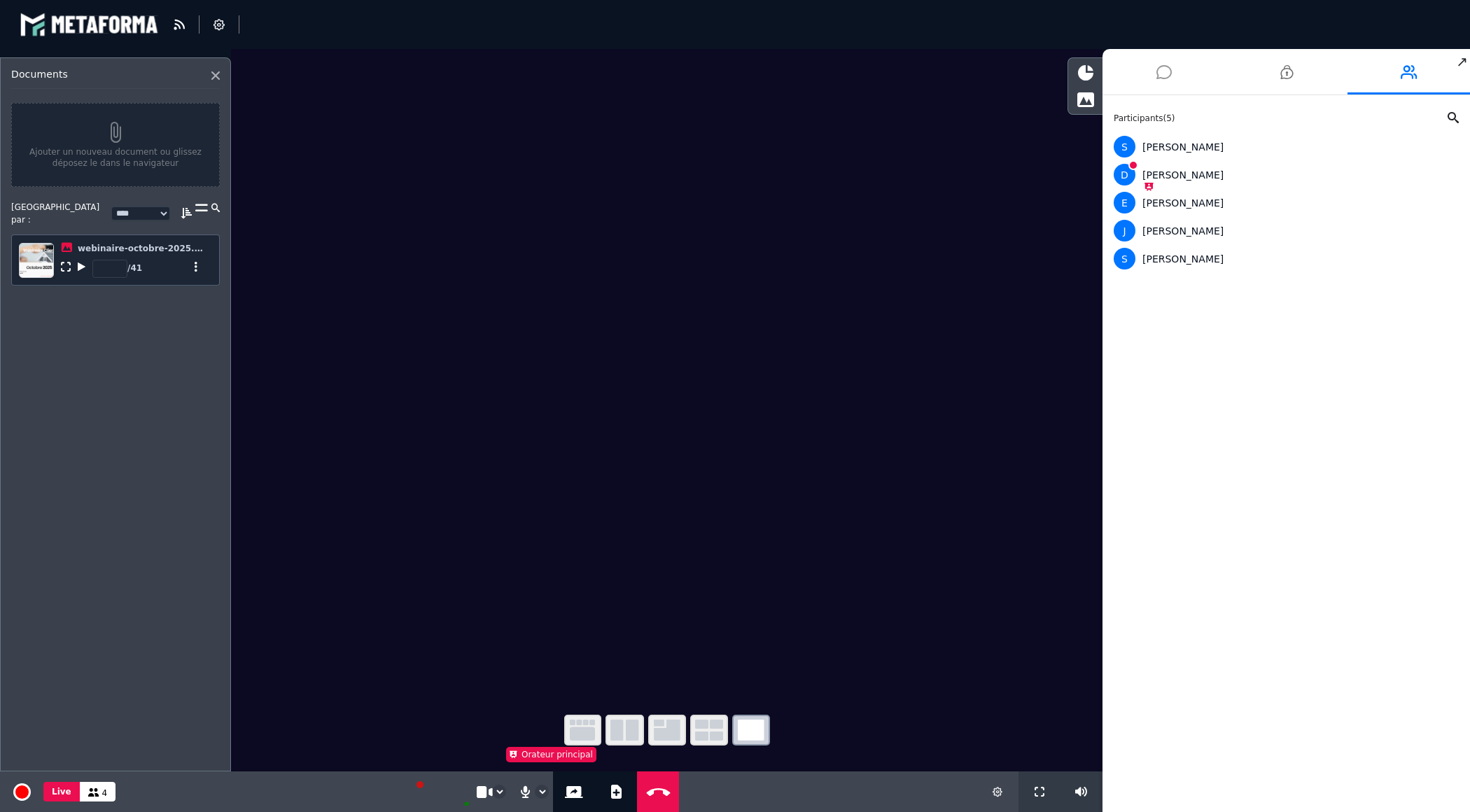
click at [1165, 74] on icon at bounding box center [1165, 72] width 15 height 35
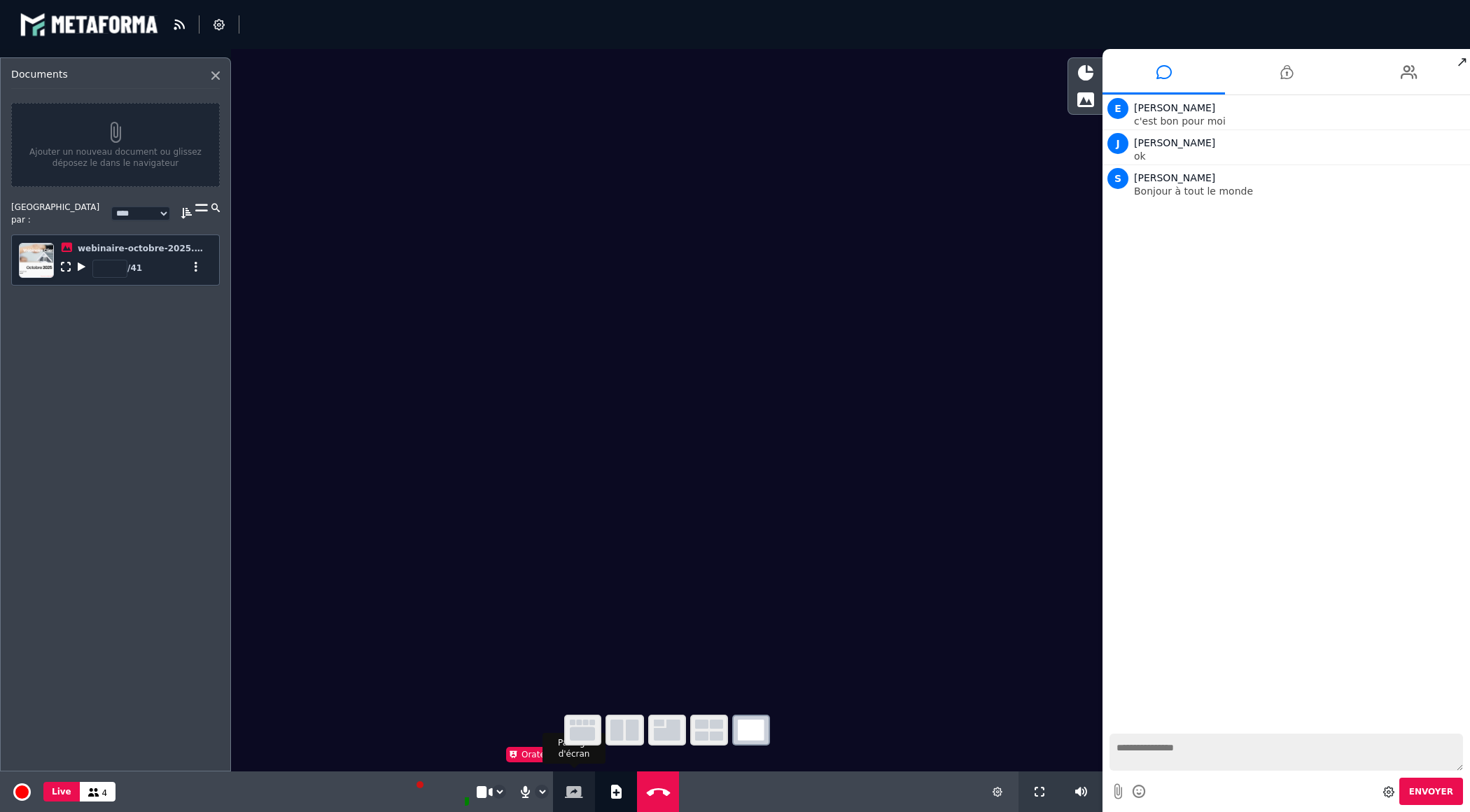
click at [576, 789] on icon at bounding box center [573, 792] width 18 height 12
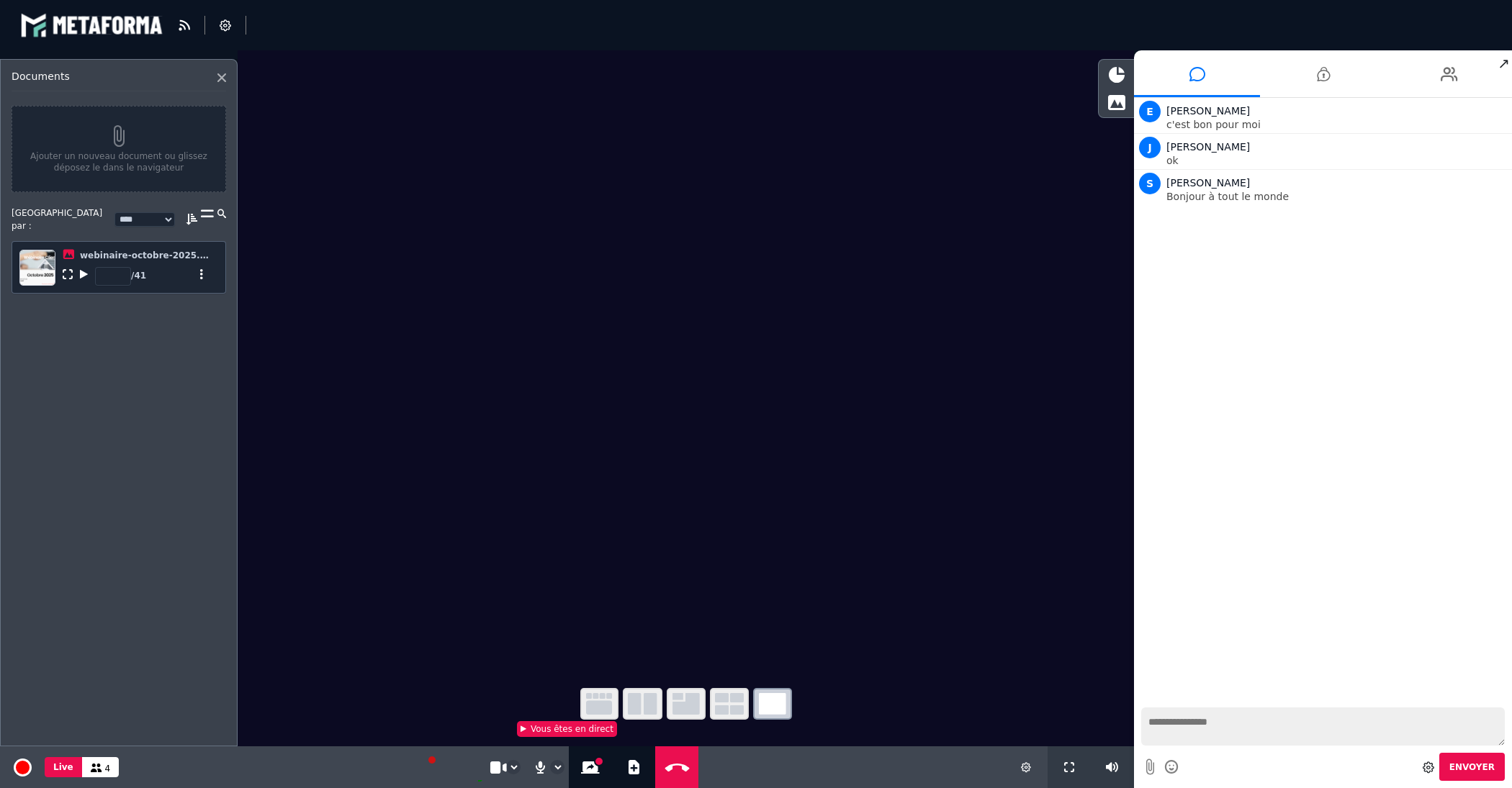
click at [643, 703] on icon "button" at bounding box center [643, 704] width 30 height 22
click at [604, 703] on icon "button" at bounding box center [599, 704] width 26 height 22
click at [692, 702] on icon "button" at bounding box center [686, 704] width 28 height 22
click at [1450, 73] on icon at bounding box center [1449, 74] width 17 height 36
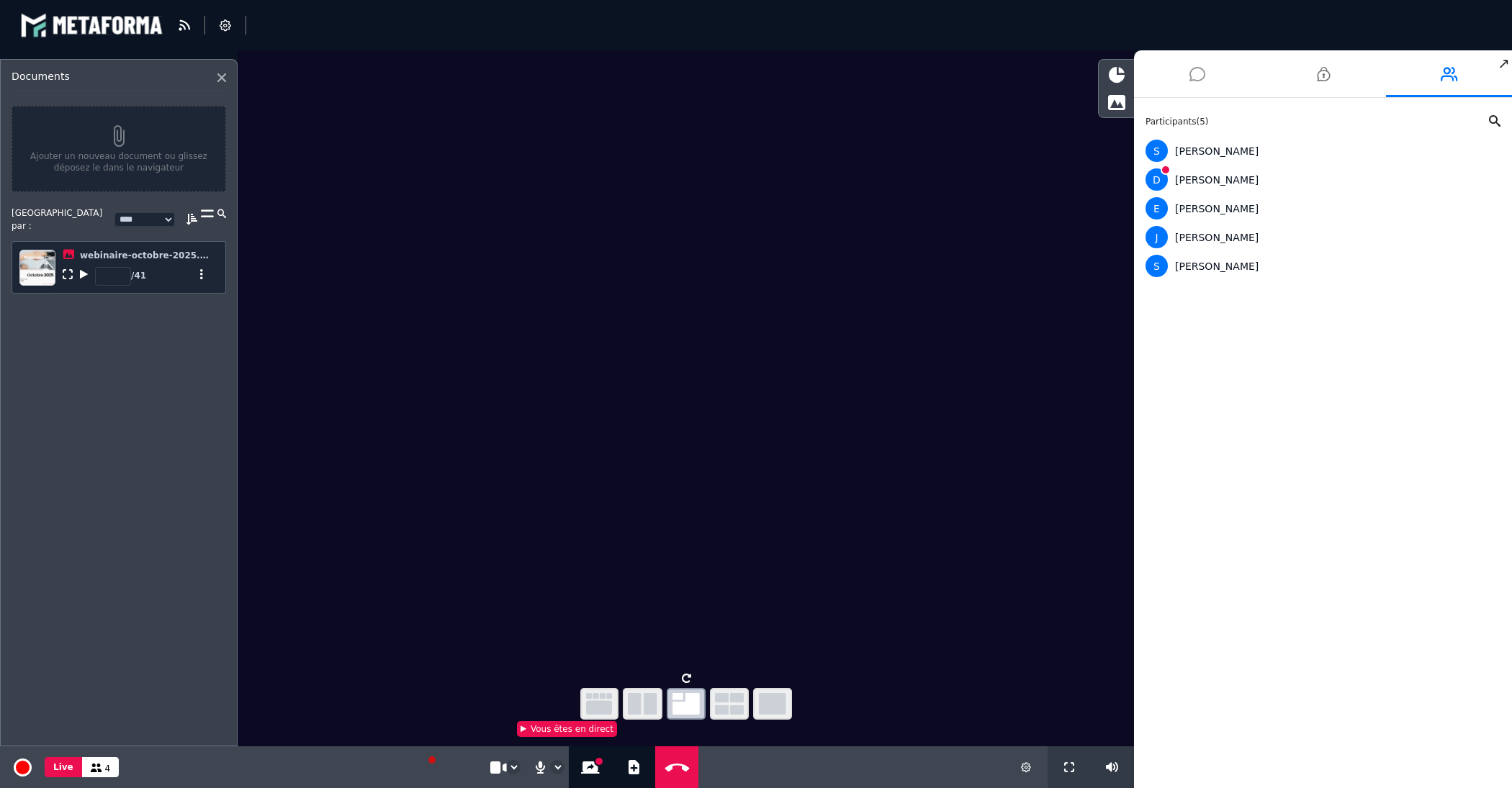
click at [1193, 80] on icon at bounding box center [1198, 74] width 16 height 36
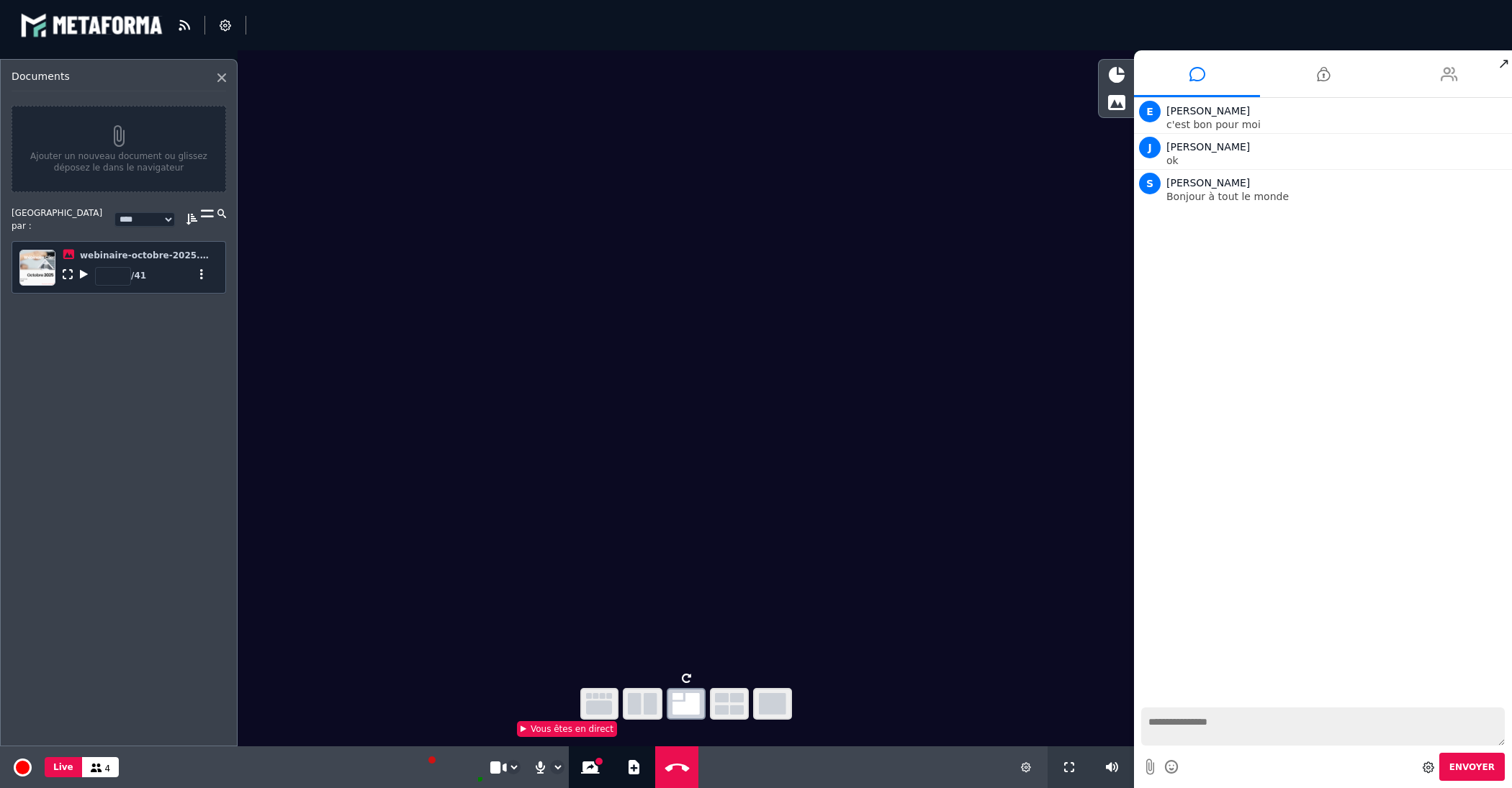
click at [1448, 74] on icon at bounding box center [1449, 74] width 17 height 36
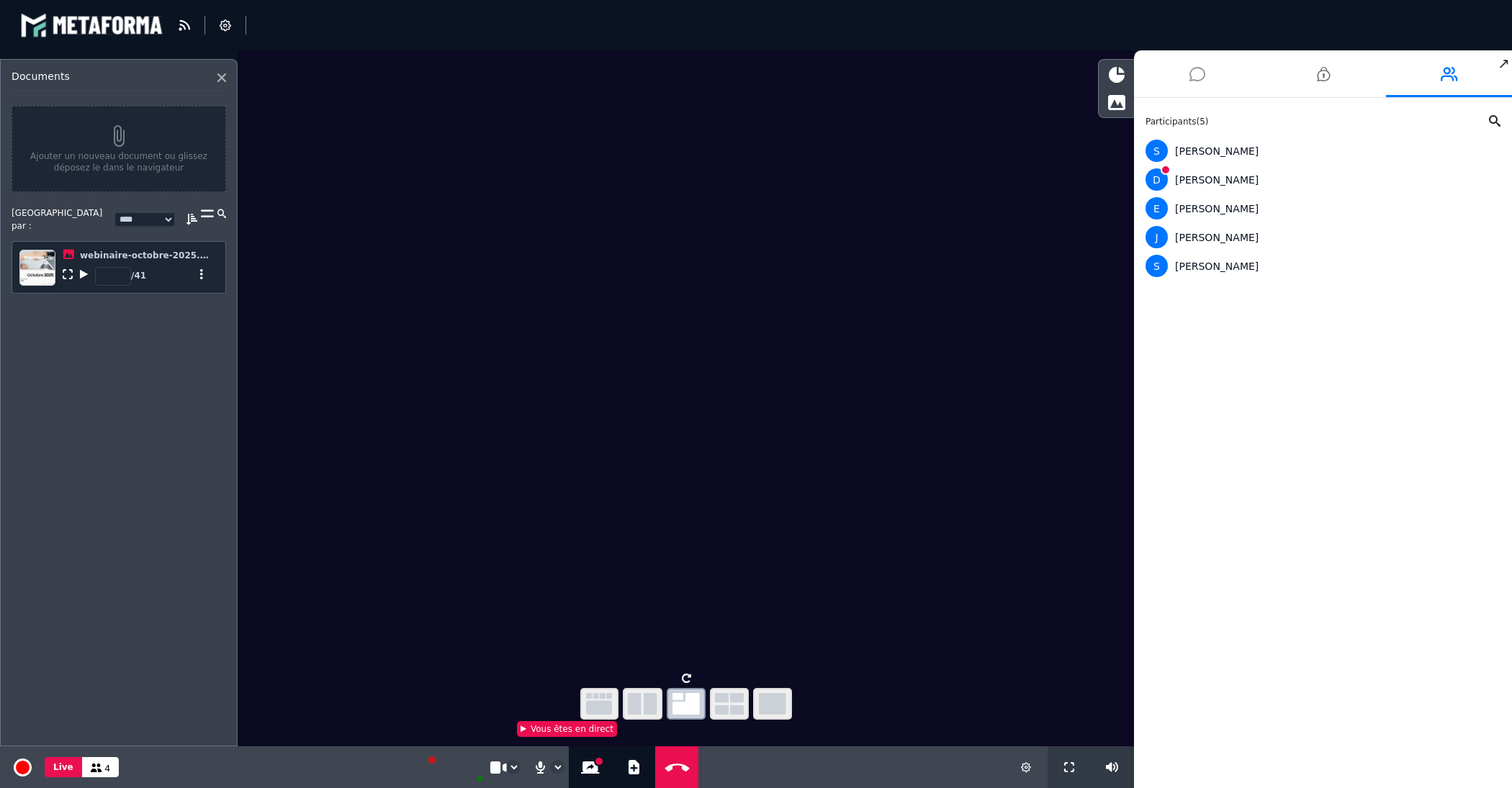
click at [1198, 69] on icon at bounding box center [1198, 74] width 16 height 36
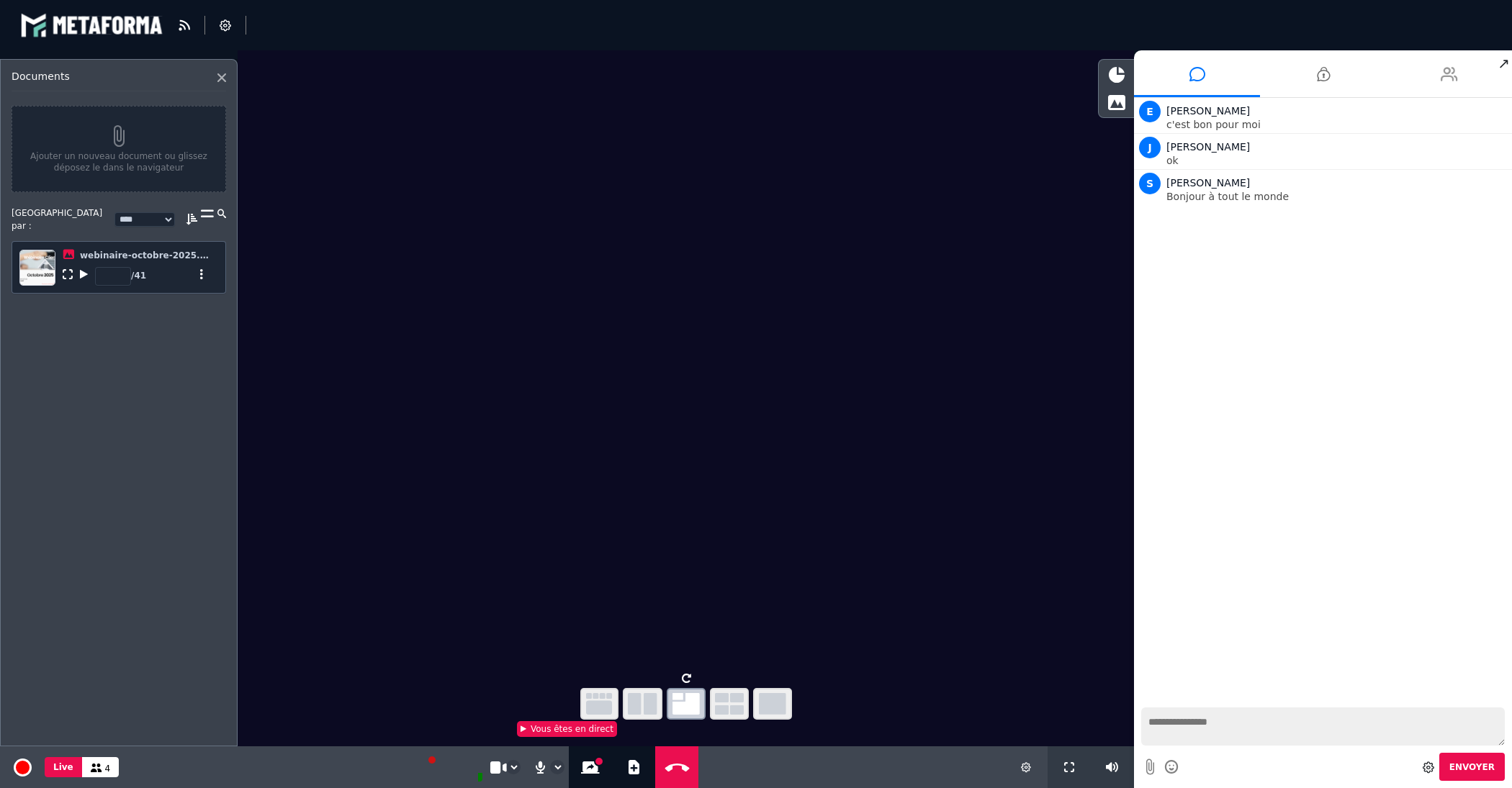
click at [1437, 80] on li at bounding box center [1450, 73] width 126 height 46
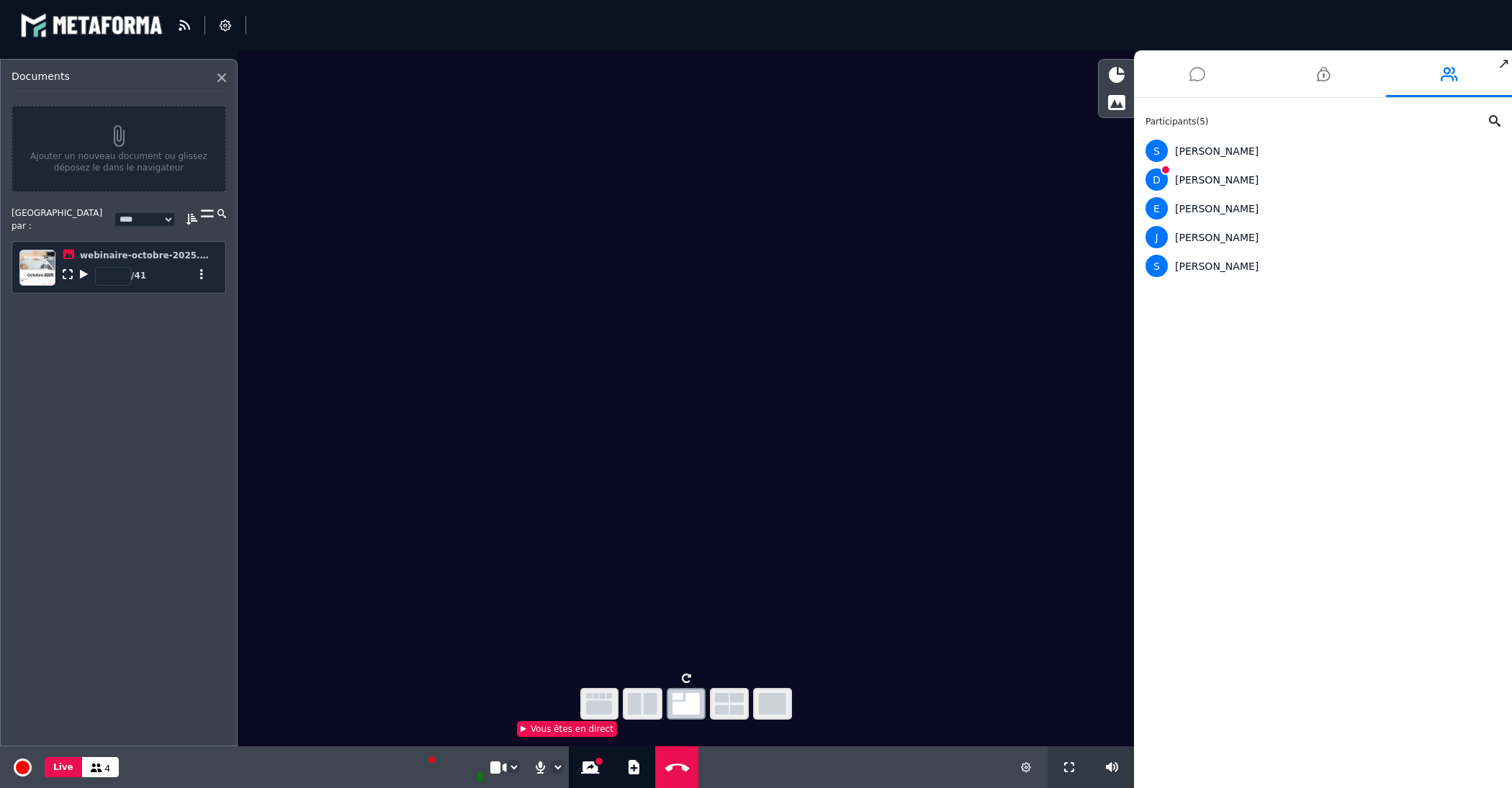
click at [1198, 73] on icon at bounding box center [1198, 74] width 16 height 36
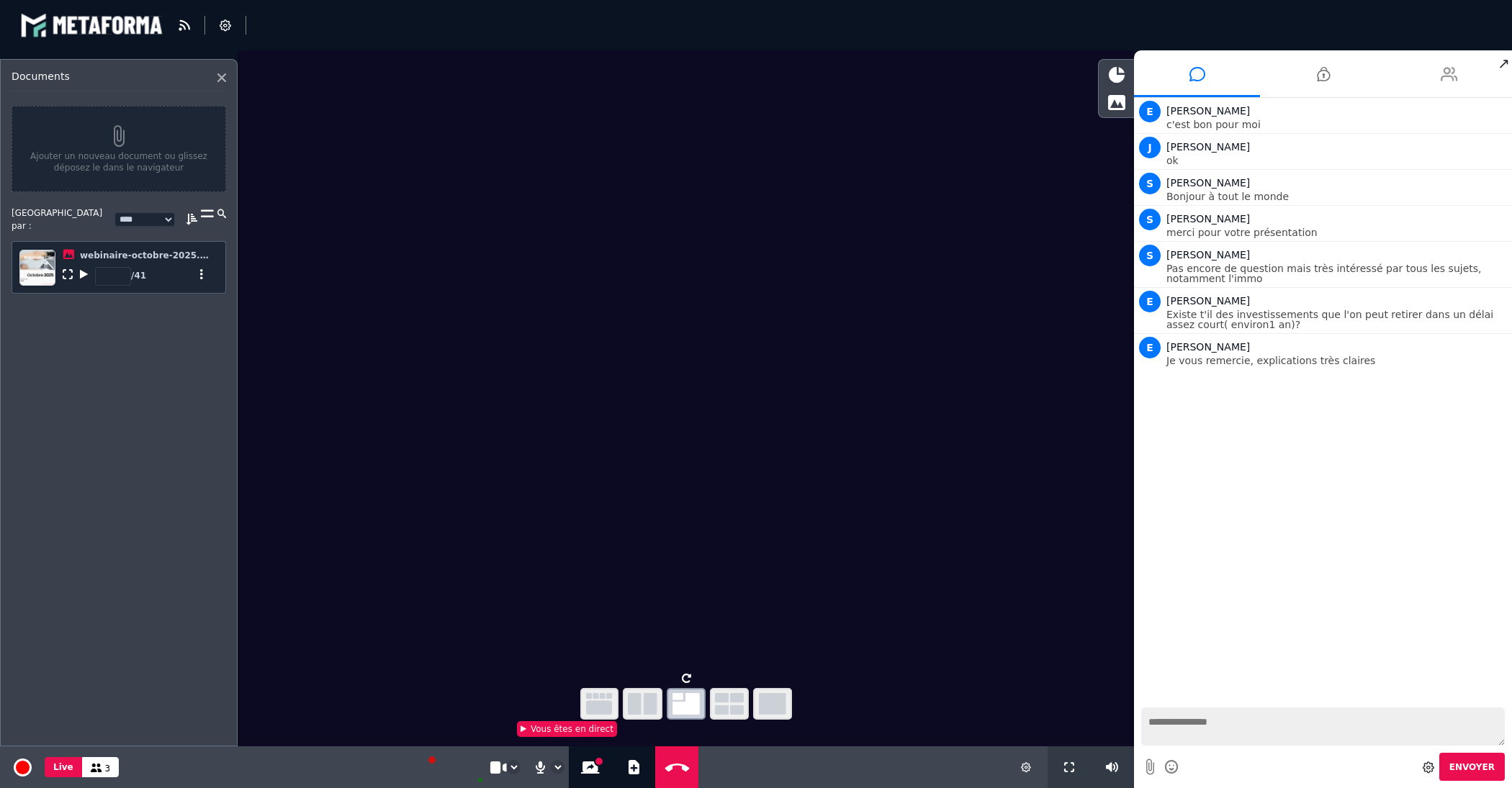
click at [1429, 72] on li at bounding box center [1450, 73] width 126 height 46
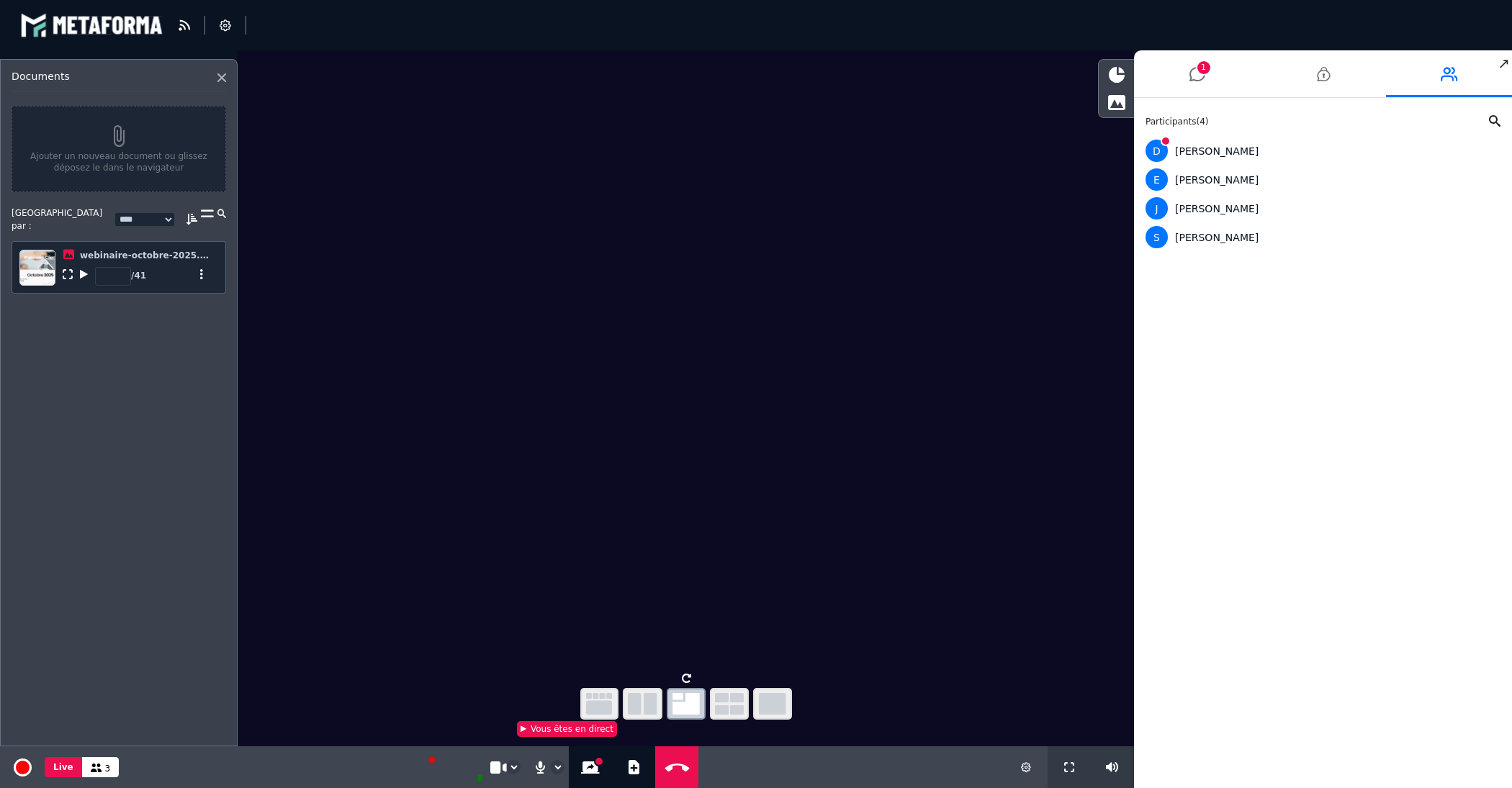
click at [1259, 412] on div "Participants ( 4 ) D [PERSON_NAME] E [PERSON_NAME] J [PERSON_NAME] S [PERSON_NA…" at bounding box center [1322, 442] width 378 height 690
click at [1208, 76] on li "1" at bounding box center [1197, 73] width 126 height 46
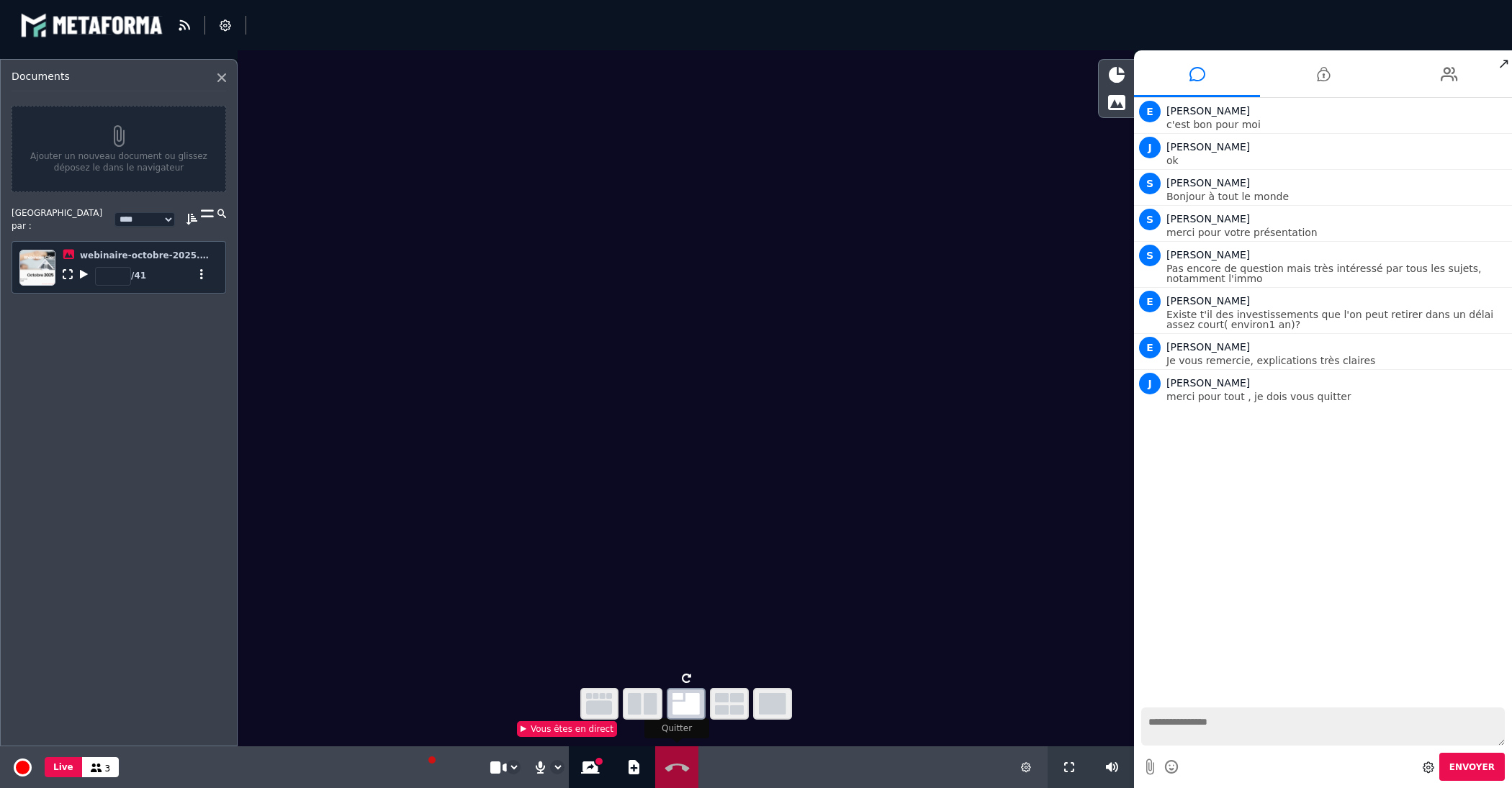
click at [671, 768] on icon at bounding box center [676, 767] width 31 height 11
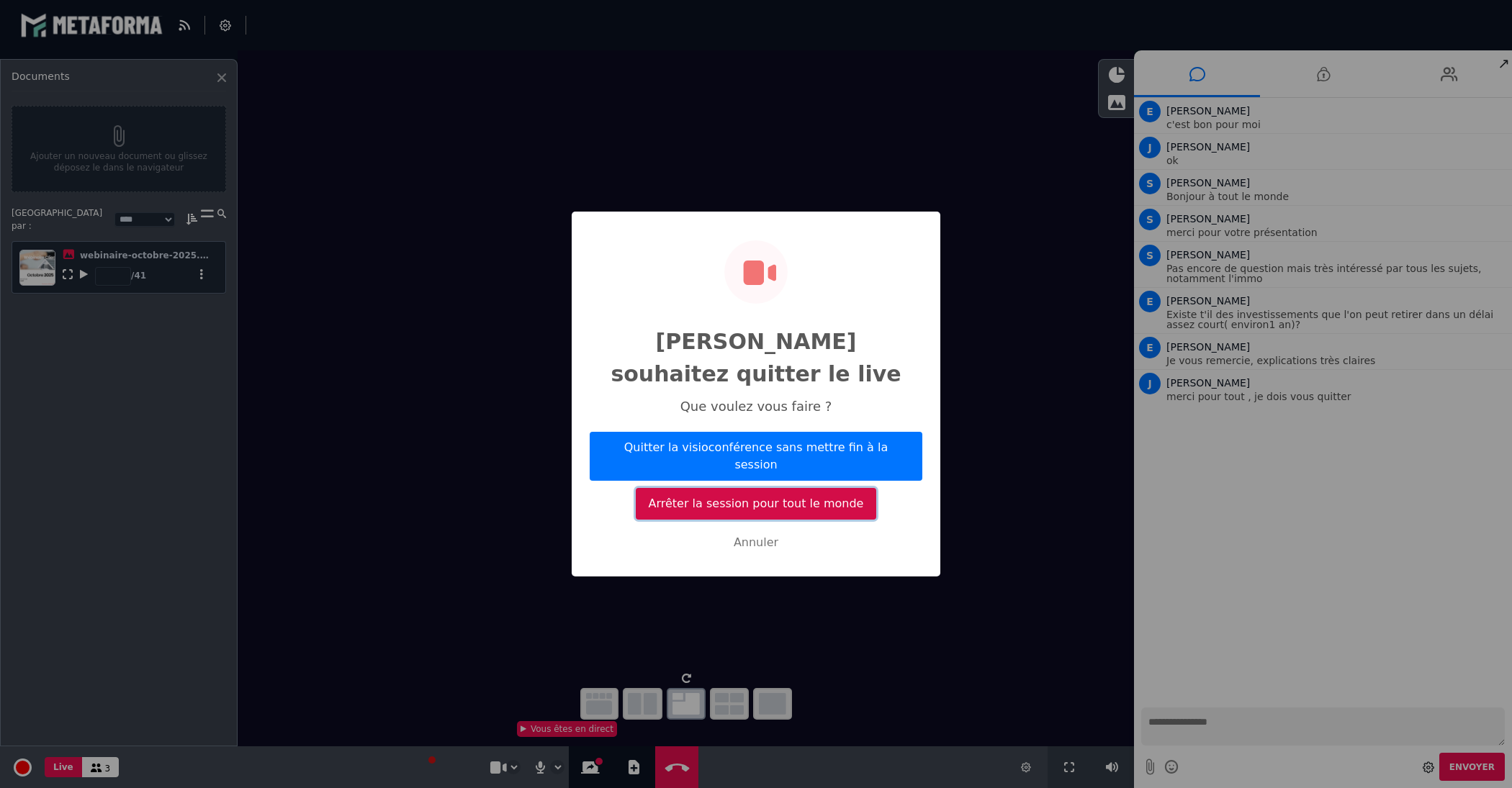
click at [722, 488] on button "Arrêter la session pour tout le monde" at bounding box center [756, 504] width 241 height 32
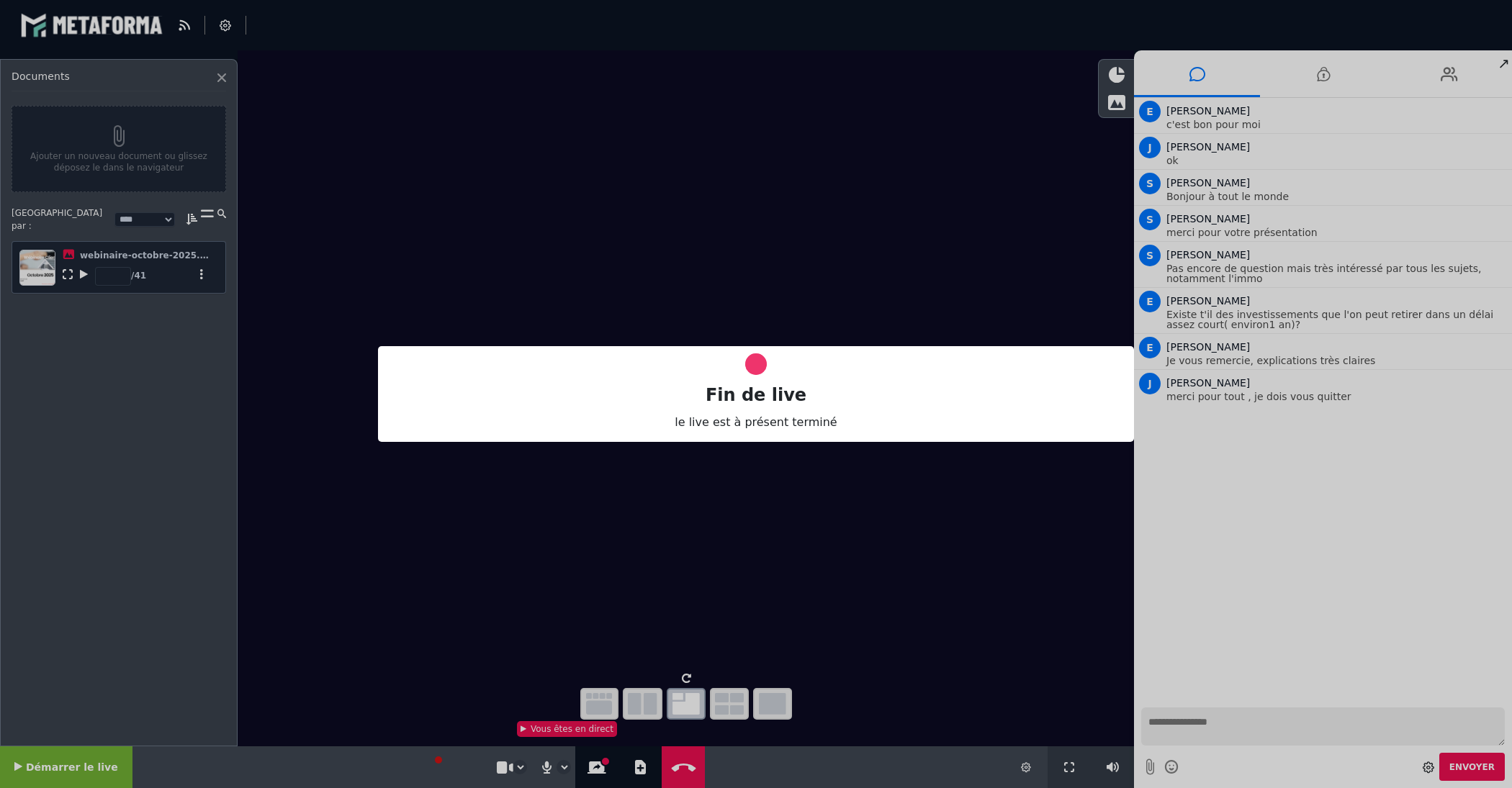
select select "****"
